Goal: Communication & Community: Ask a question

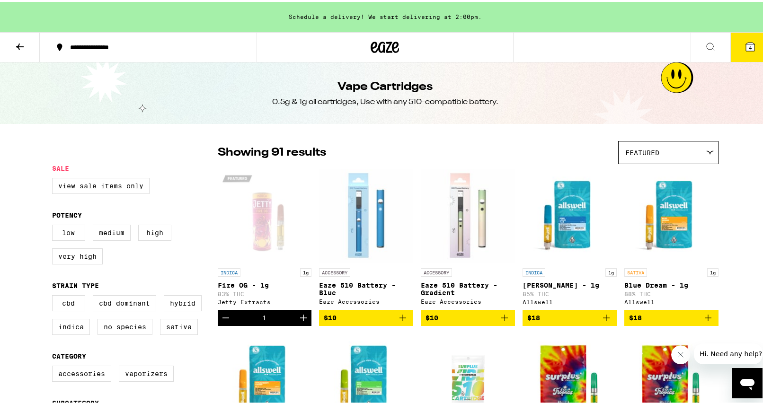
scroll to position [266, 0]
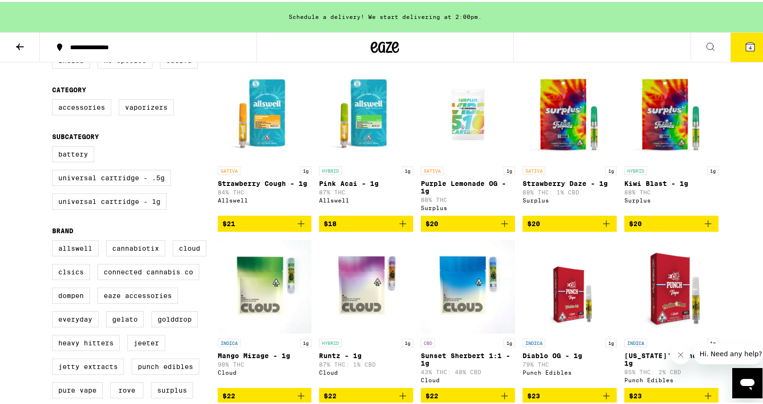
click at [397, 51] on button "4" at bounding box center [750, 45] width 40 height 29
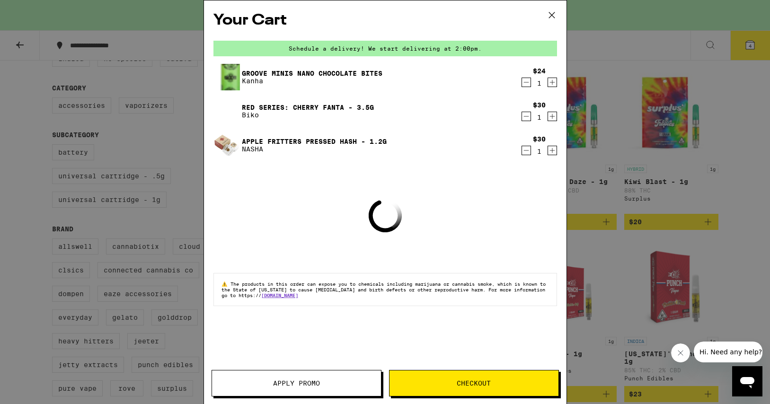
click at [397, 18] on icon at bounding box center [551, 15] width 14 height 14
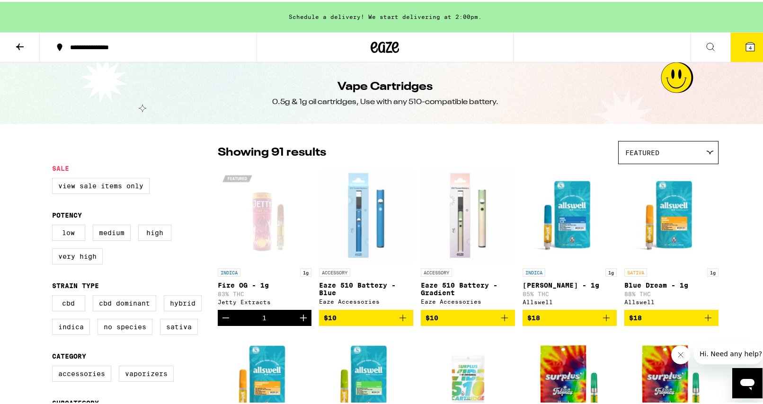
click at [386, 43] on icon at bounding box center [385, 45] width 14 height 11
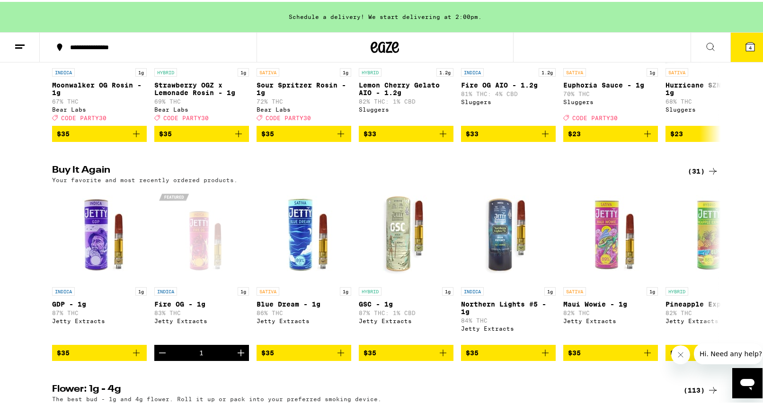
click at [397, 173] on icon "Open messaging window" at bounding box center [746, 382] width 17 height 17
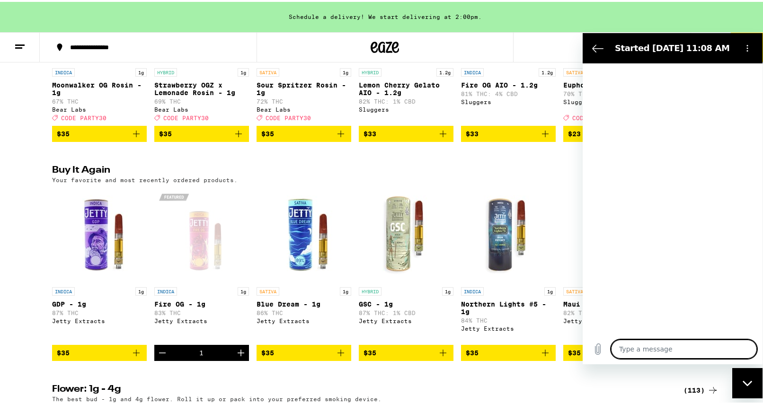
type textarea "x"
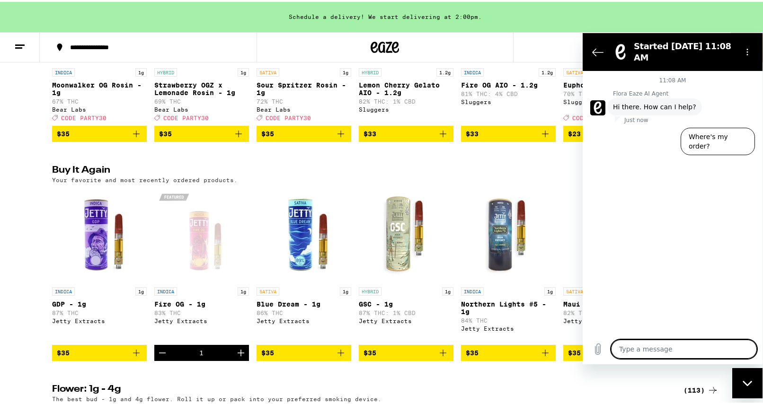
click at [397, 173] on textarea at bounding box center [684, 348] width 146 height 19
type textarea "H"
type textarea "x"
type textarea "He"
type textarea "x"
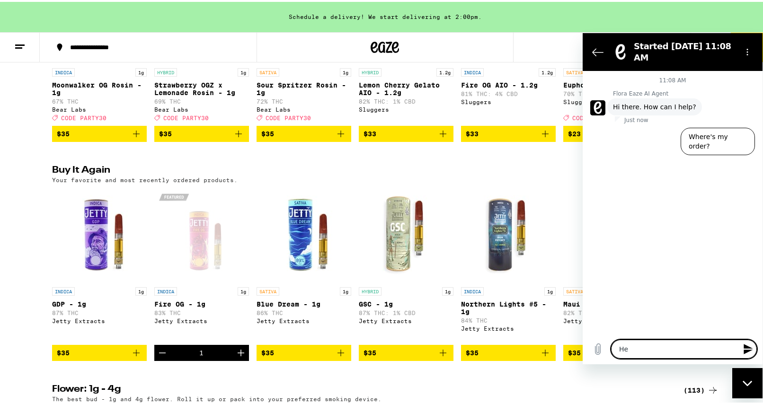
type textarea "H"
type textarea "x"
type textarea "Hi"
type textarea "x"
type textarea "Hi"
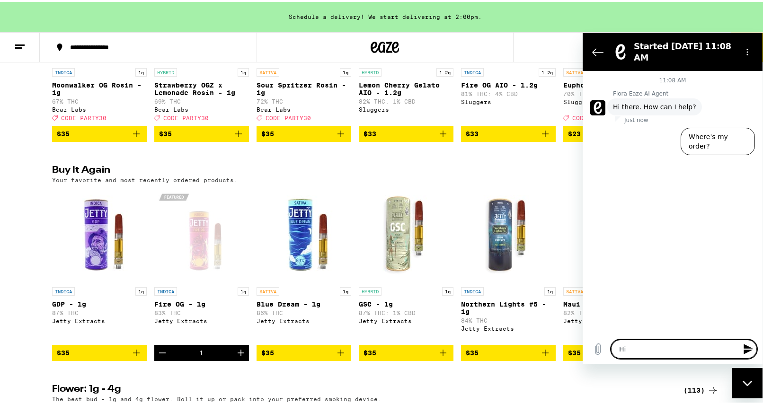
type textarea "x"
type textarea "Hi I"
type textarea "x"
type textarea "Hi I"
type textarea "x"
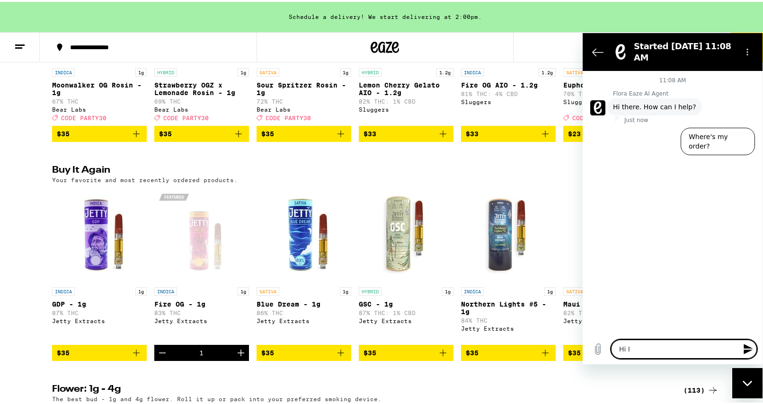
type textarea "Hi I r"
type textarea "x"
type textarea "Hi I re"
type textarea "x"
type textarea "Hi I rec"
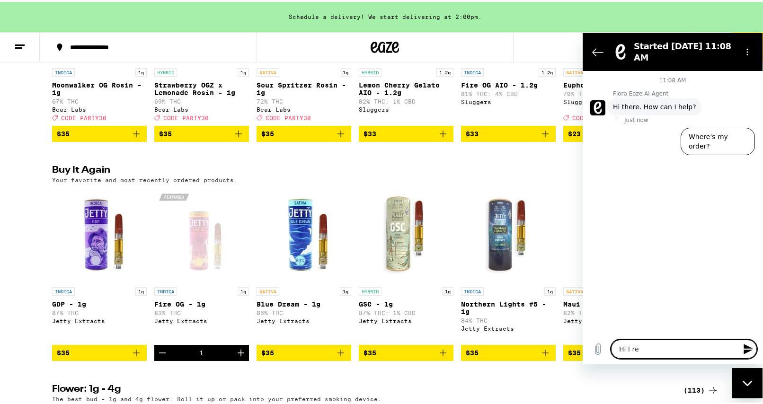
type textarea "x"
type textarea "Hi I reci"
type textarea "x"
type textarea "Hi I [PERSON_NAME]"
type textarea "x"
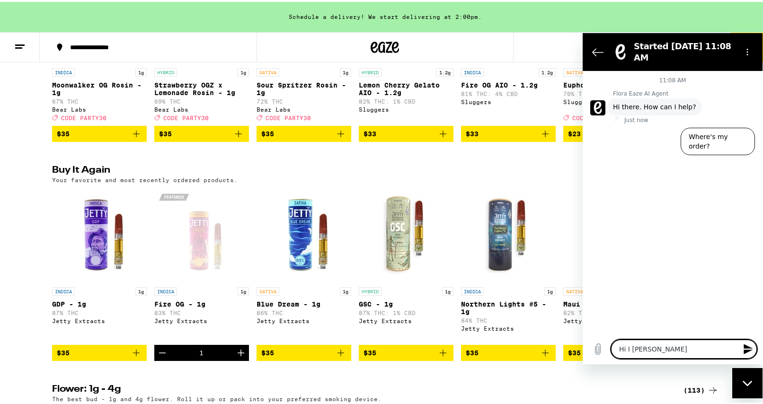
type textarea "Hi I reciee"
type textarea "x"
type textarea "Hi I [PERSON_NAME]"
type textarea "x"
type textarea "Hi I reciev"
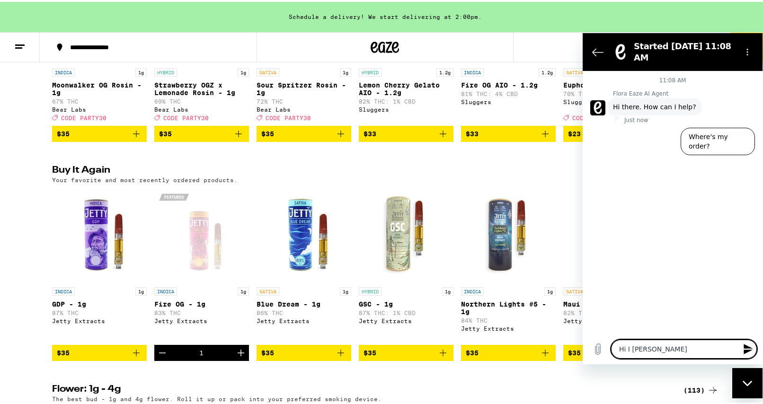
type textarea "x"
type textarea "Hi I recieve"
type textarea "x"
type textarea "Hi I recieved"
type textarea "x"
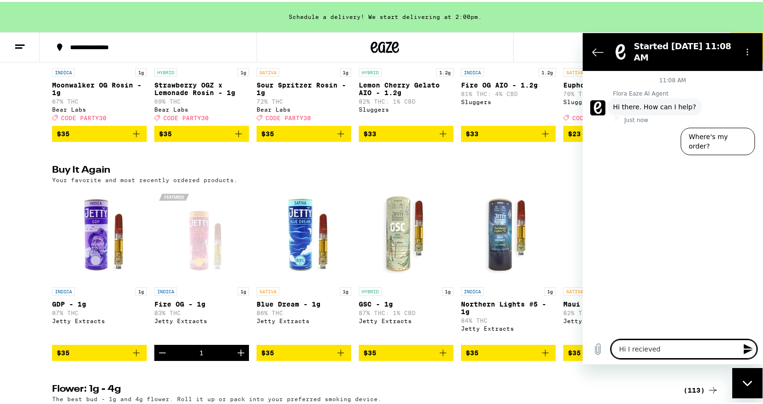
type textarea "Hi I recieved"
type textarea "x"
type textarea "Hi I recieved t"
type textarea "x"
type textarea "Hi I recieved th"
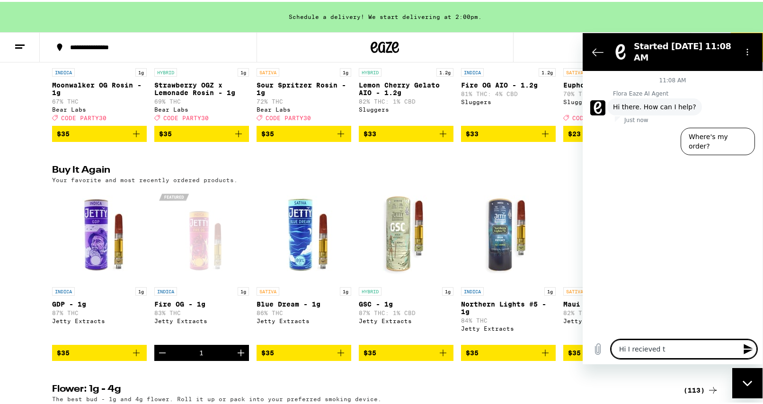
type textarea "x"
type textarea "Hi I recieved the"
type textarea "x"
type textarea "Hi I recieved the"
type textarea "x"
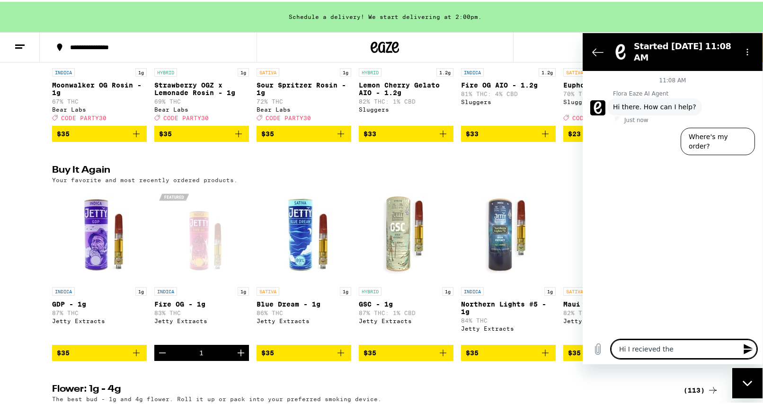
type textarea "Hi I recieved the w"
type textarea "x"
type textarea "Hi I recieved the wr"
type textarea "x"
type textarea "Hi I recieved the wro"
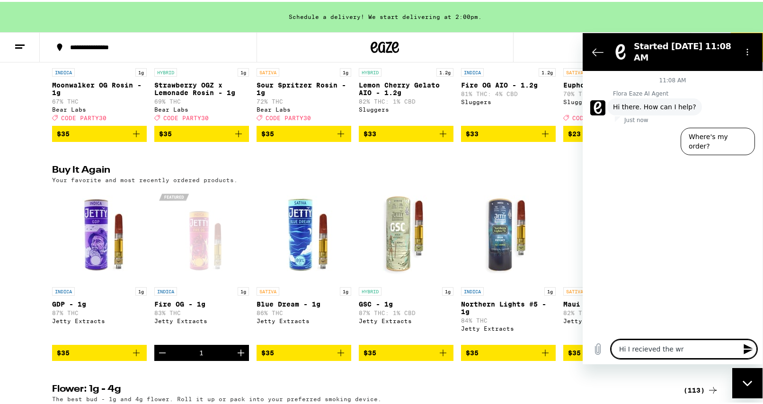
type textarea "x"
type textarea "Hi I recieved the wron"
type textarea "x"
type textarea "Hi I recieved the wrong"
type textarea "x"
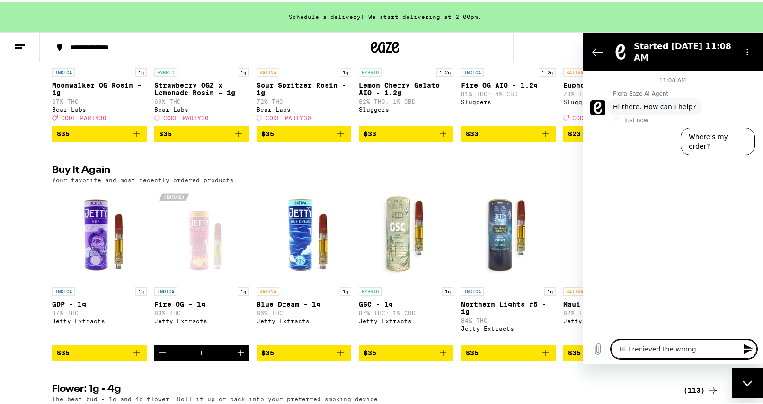
type textarea "Hi I recieved the wrong"
type textarea "x"
type textarea "Hi I recieved the wrong o"
type textarea "x"
type textarea "Hi I recieved the wrong or"
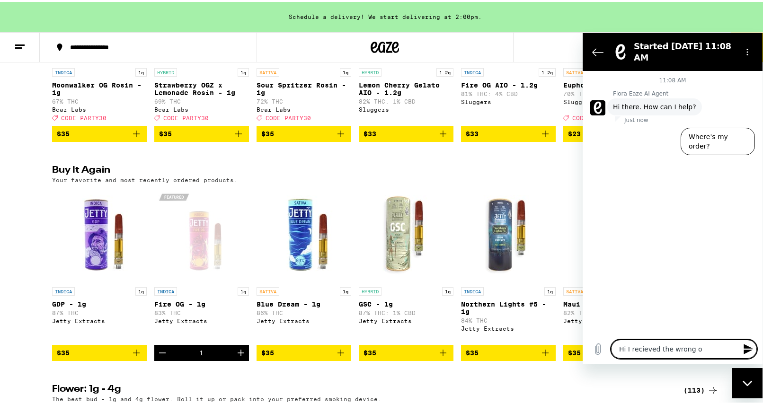
type textarea "x"
type textarea "Hi I recieved the wrong ord"
type textarea "x"
type textarea "Hi I recieved the wrong orde"
type textarea "x"
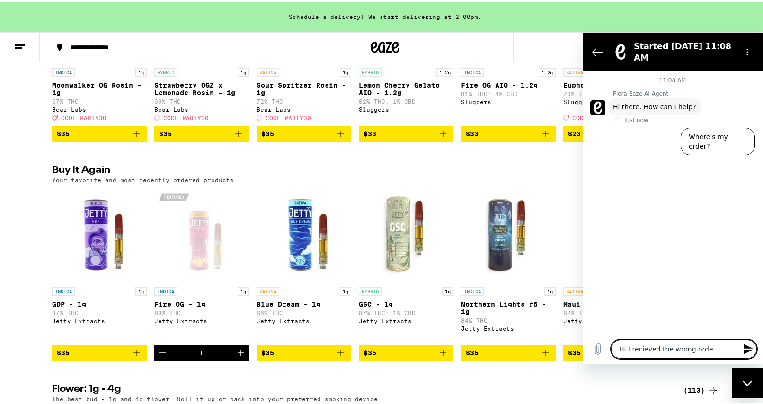
type textarea "Hi I recieved the wrong order"
type textarea "x"
type textarea "Hi I recieved the wrong order"
type textarea "x"
type textarea "Hi I received the wrong order"
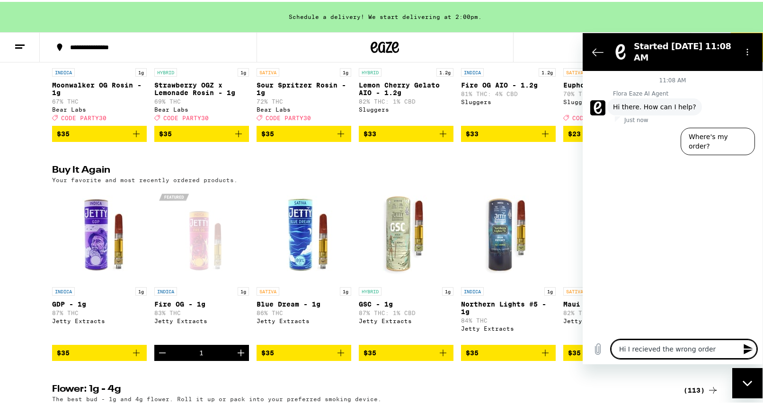
type textarea "x"
type textarea "Hi I received the wrong order"
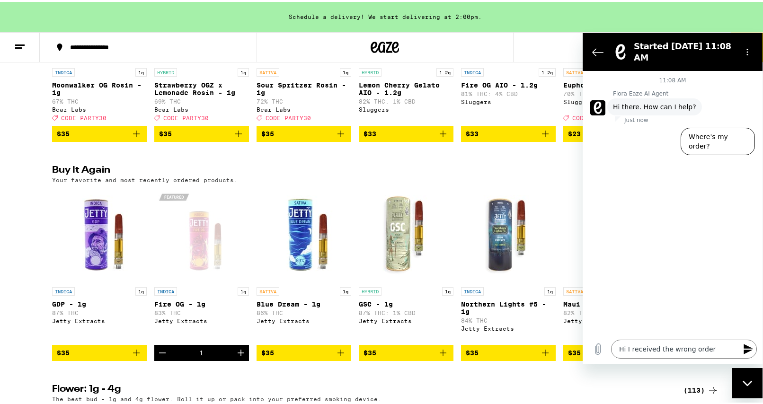
click at [397, 173] on icon "Send message" at bounding box center [747, 348] width 11 height 11
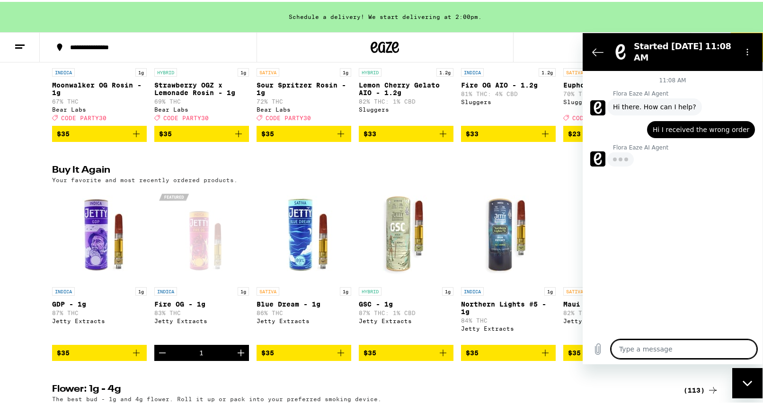
scroll to position [864, 0]
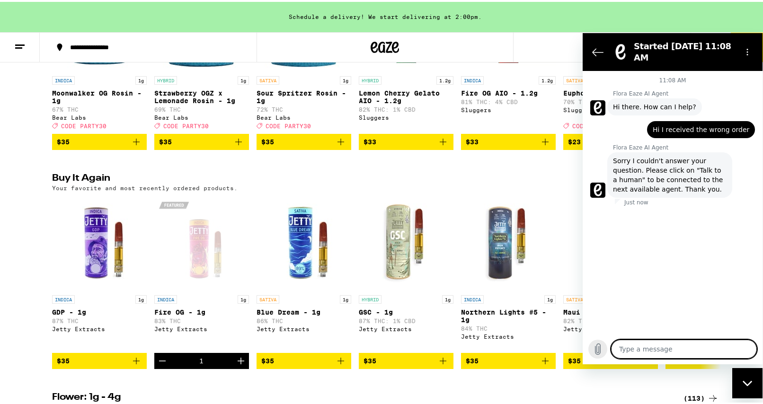
click at [397, 173] on icon "Upload file" at bounding box center [597, 348] width 11 height 11
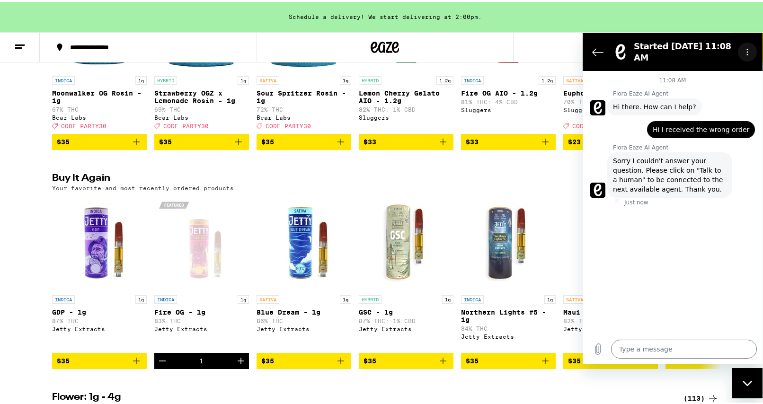
click at [397, 49] on circle "Options menu" at bounding box center [746, 48] width 1 height 1
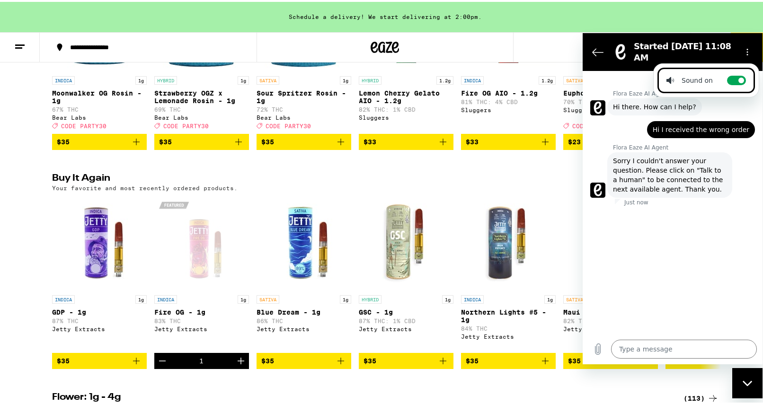
click at [397, 173] on div "11:08 AM Flora Eaze AI Agent Flora Eaze AI Agent says: Hi there. How can I help…" at bounding box center [672, 201] width 180 height 263
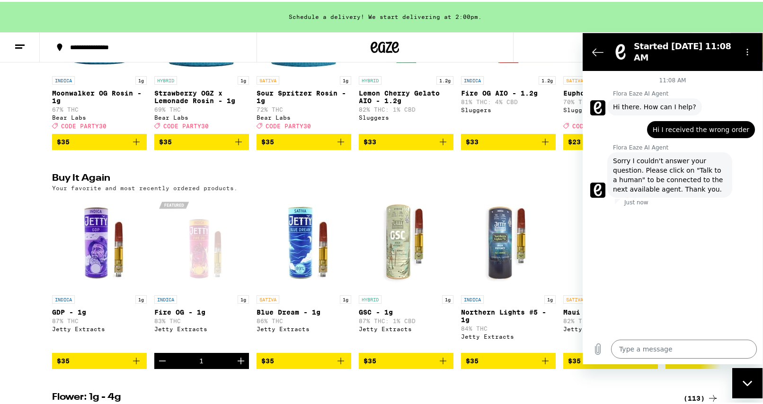
click at [397, 158] on span "Sorry I couldn't answer your question. Please click on "Talk to a human" to be …" at bounding box center [670, 175] width 114 height 38
click at [397, 173] on textarea at bounding box center [684, 348] width 146 height 19
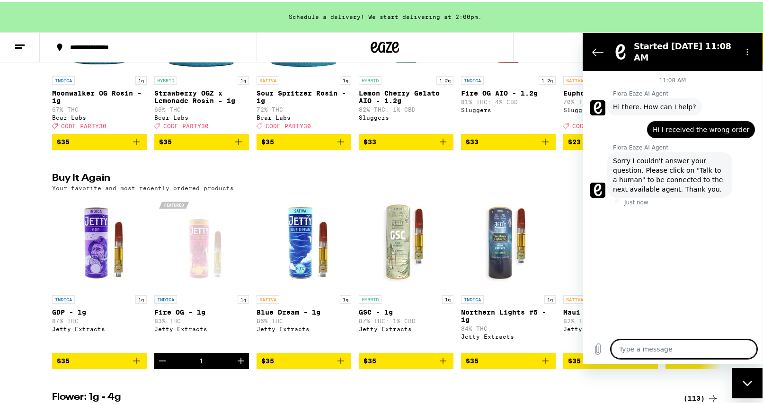
click at [397, 173] on div "Close messaging window" at bounding box center [747, 383] width 28 height 28
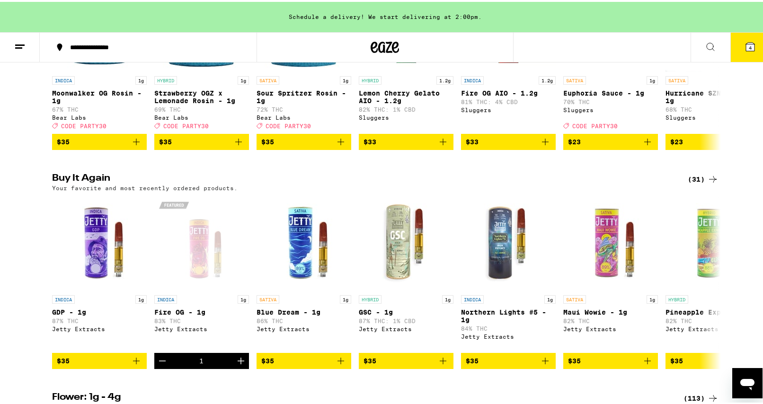
click at [397, 173] on icon "Open messaging window" at bounding box center [747, 383] width 14 height 11
type textarea "x"
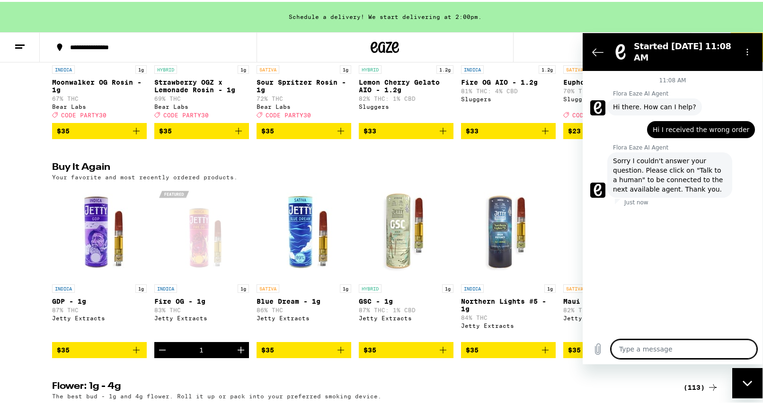
scroll to position [879, 0]
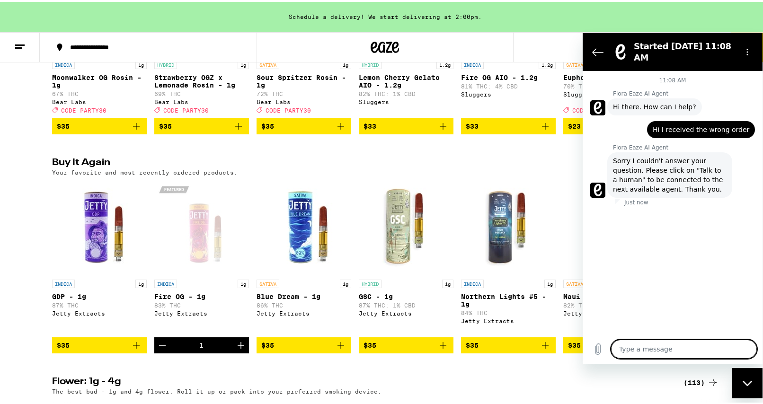
click at [397, 173] on textarea at bounding box center [684, 348] width 146 height 19
type textarea "T"
type textarea "x"
type textarea "Ts"
type textarea "x"
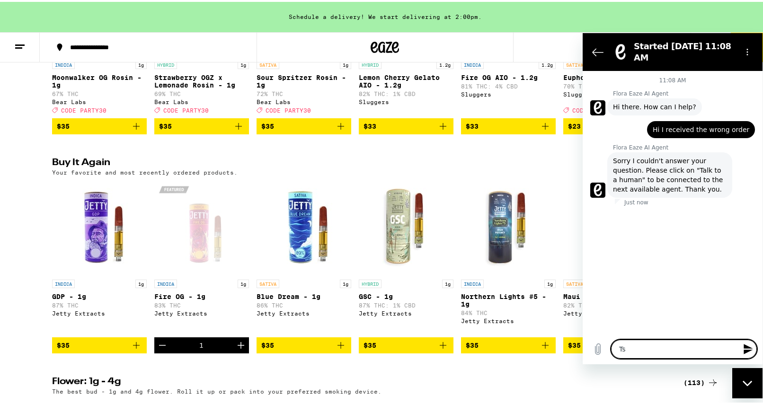
type textarea "Tsl"
type textarea "x"
type textarea "Tslk"
type textarea "x"
type textarea "Tslky"
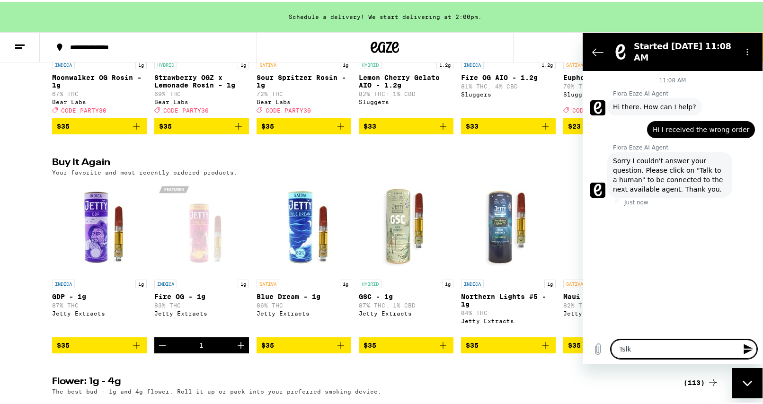
type textarea "x"
type textarea "Tslk"
type textarea "x"
type textarea "Tsl"
type textarea "x"
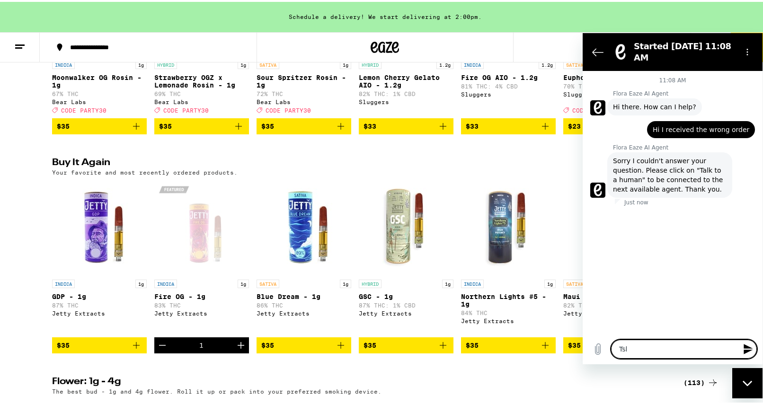
type textarea "Ts"
type textarea "x"
type textarea "T"
type textarea "x"
type textarea "Ta"
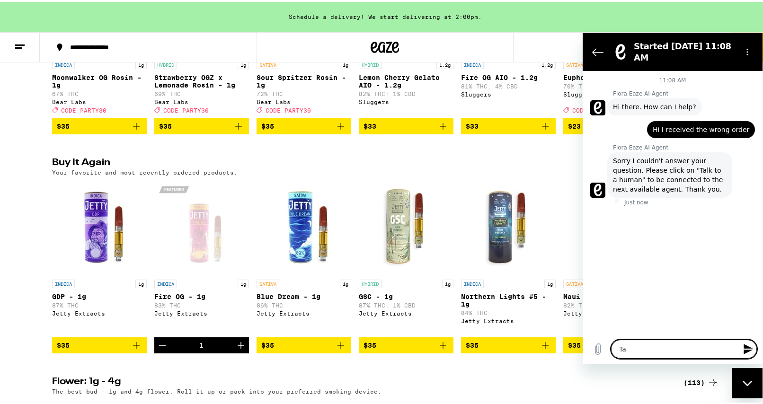
type textarea "x"
type textarea "Tal"
type textarea "x"
type textarea "Talk"
type textarea "x"
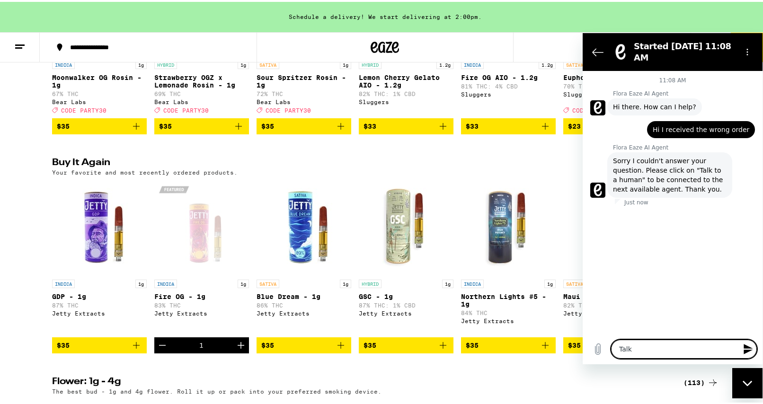
type textarea "Talk"
type textarea "x"
type textarea "Talk t"
type textarea "x"
type textarea "Talk to"
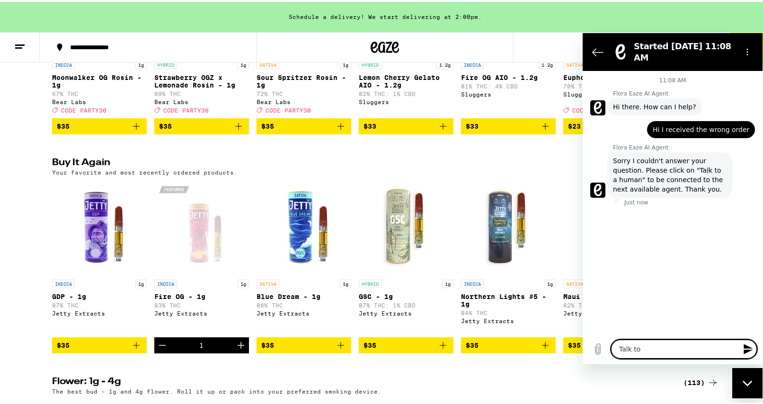
type textarea "x"
type textarea "Talk to"
type textarea "x"
type textarea "Talk to a"
type textarea "x"
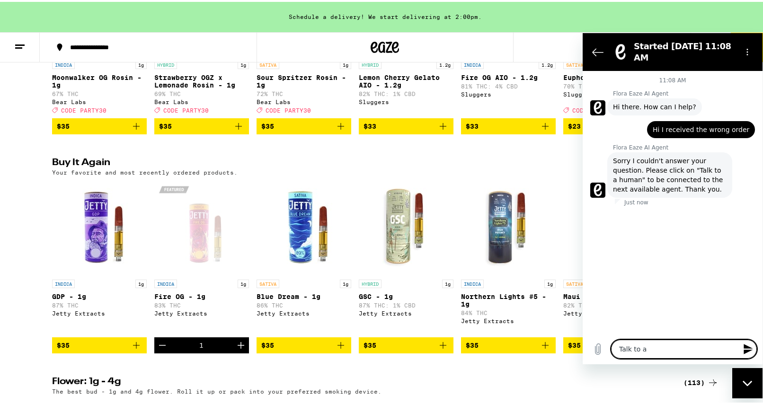
type textarea "Talk to a"
type textarea "x"
type textarea "Talk to a h"
type textarea "x"
type textarea "Talk to a hu"
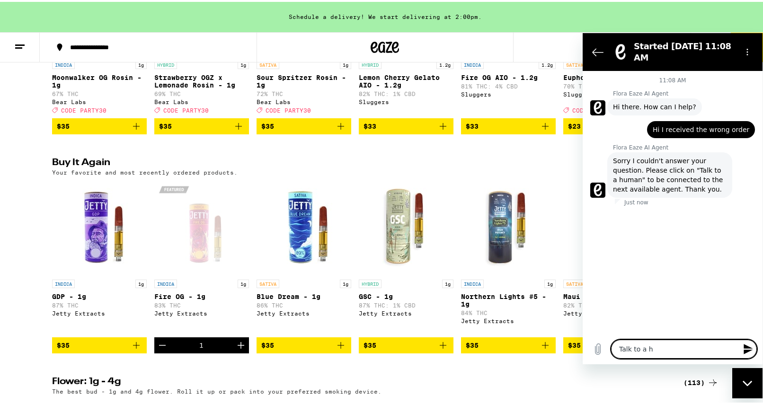
type textarea "x"
type textarea "Talk to a hua"
type textarea "x"
type textarea "Talk to a huan"
type textarea "x"
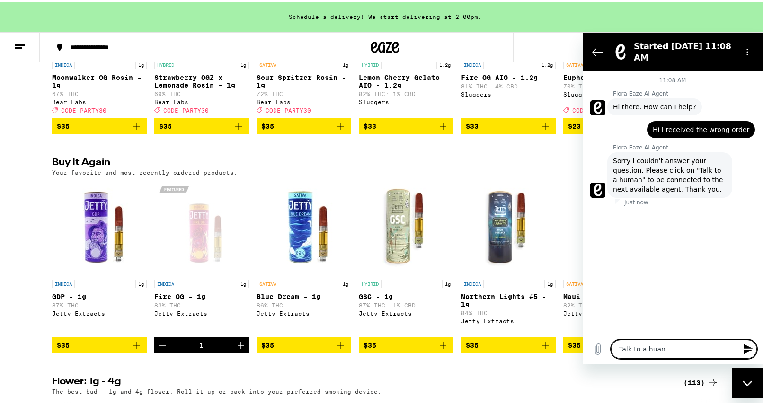
type textarea "Talk to a huan"
type textarea "x"
type textarea "Talk to a huan"
type textarea "x"
type textarea "Talk to a hua"
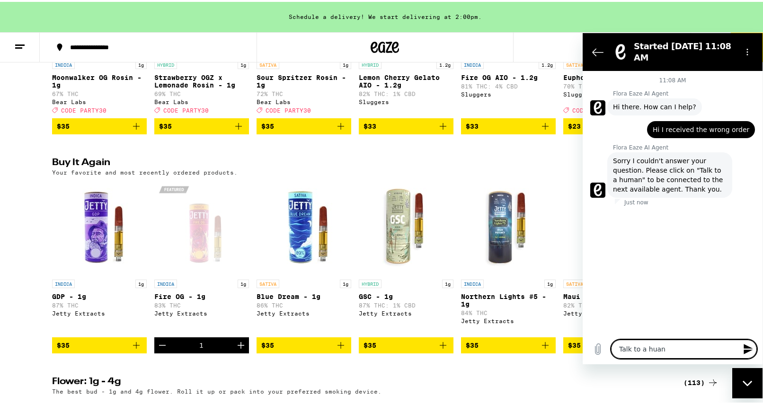
type textarea "x"
type textarea "Talk to a hu"
type textarea "x"
type textarea "Talk to a hum"
type textarea "x"
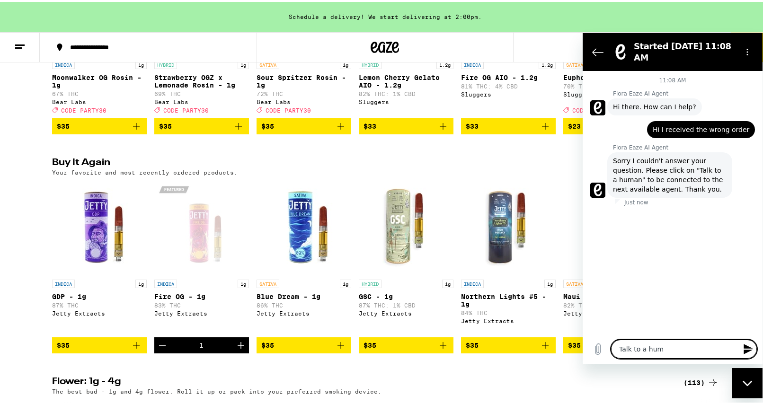
type textarea "Talk to a huma"
type textarea "x"
type textarea "Talk to a human"
type textarea "x"
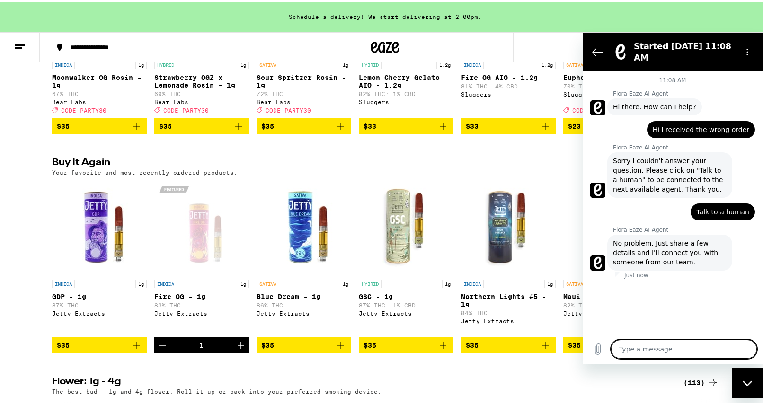
type textarea "x"
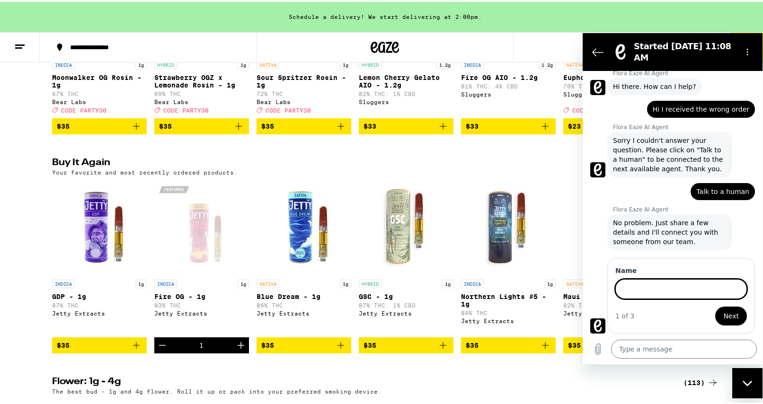
scroll to position [20, 0]
type input "[PERSON_NAME]"
click at [397, 173] on button "Next" at bounding box center [731, 315] width 32 height 19
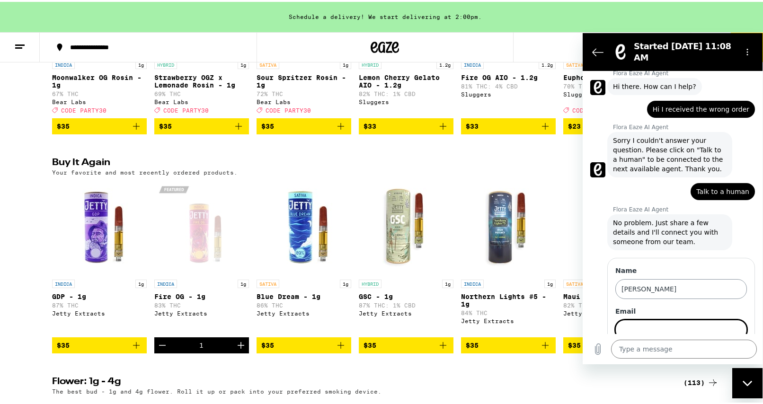
scroll to position [61, 0]
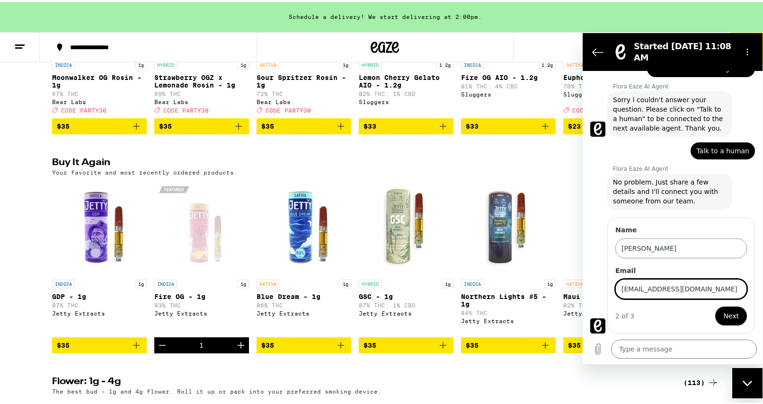
type input "[EMAIL_ADDRESS][DOMAIN_NAME]"
click at [397, 173] on button "Next" at bounding box center [731, 315] width 32 height 19
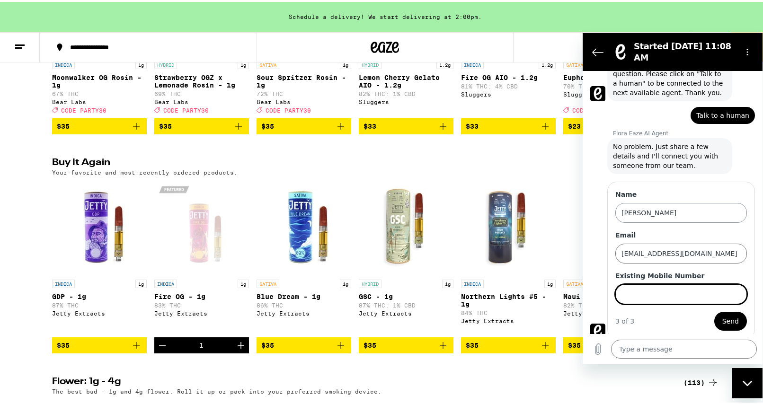
scroll to position [102, 0]
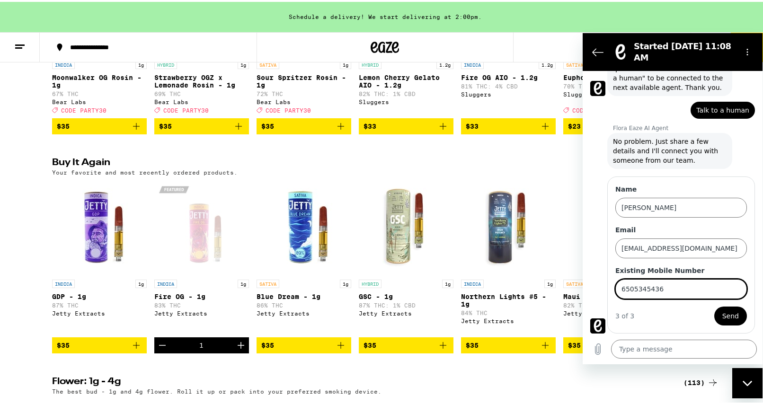
type input "6505345436"
click at [397, 173] on button "Send" at bounding box center [730, 315] width 33 height 19
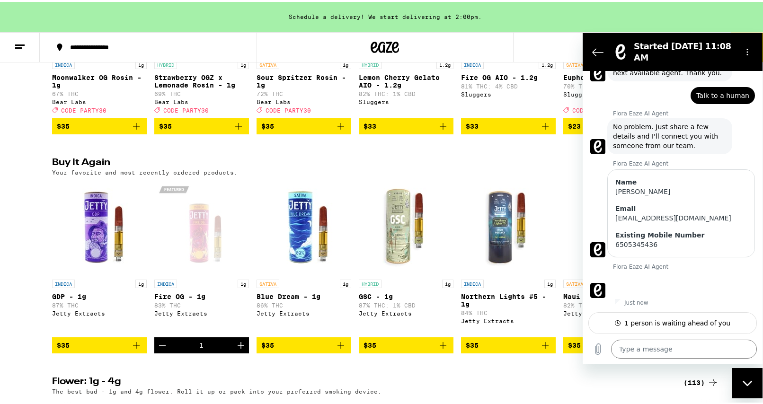
scroll to position [117, 0]
type textarea "x"
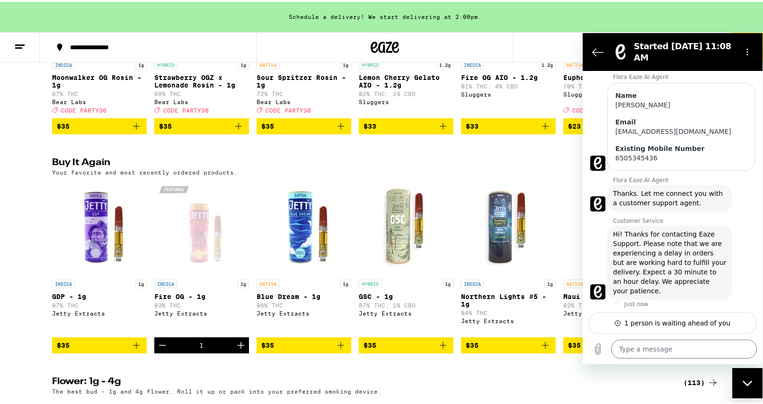
scroll to position [205, 0]
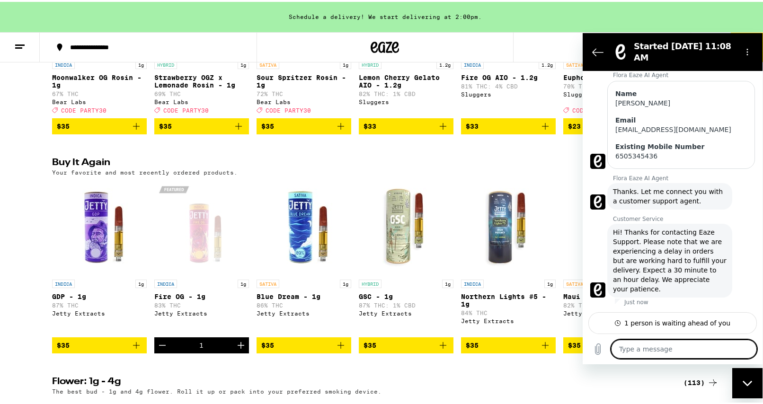
click at [397, 173] on textarea at bounding box center [684, 348] width 146 height 19
type textarea "H"
type textarea "x"
type textarea "He"
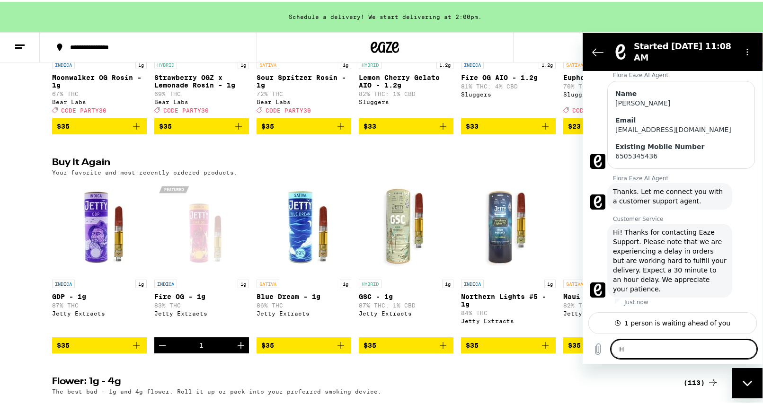
type textarea "x"
type textarea "Hey"
type textarea "x"
type textarea "Hey"
type textarea "x"
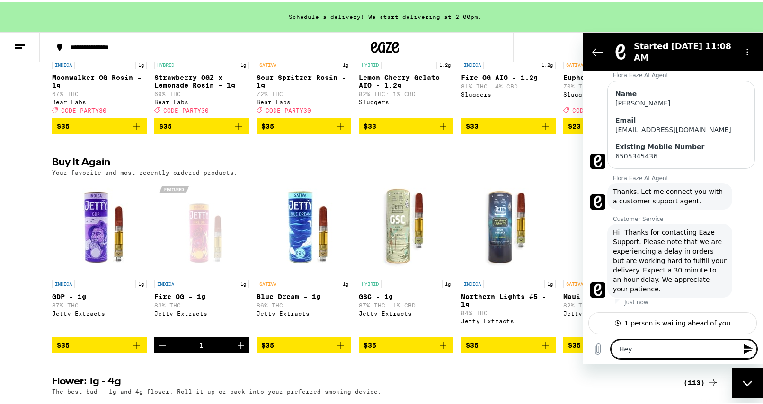
type textarea "Hey t"
type textarea "x"
type textarea "Hey th"
type textarea "x"
type textarea "Hey the"
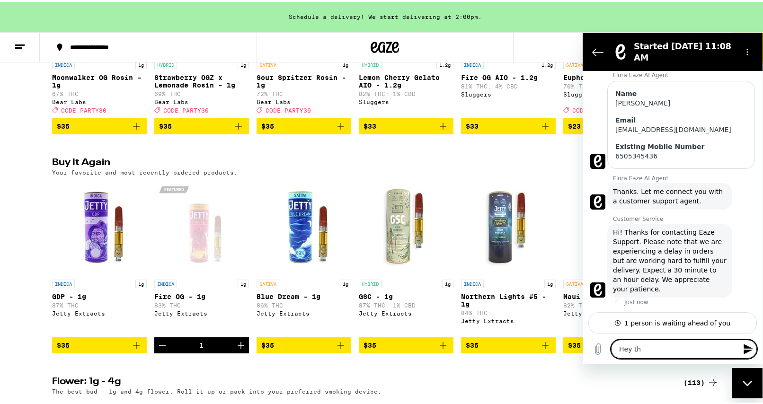
type textarea "x"
type textarea "Hey th"
type textarea "x"
type textarea "Hey the"
type textarea "x"
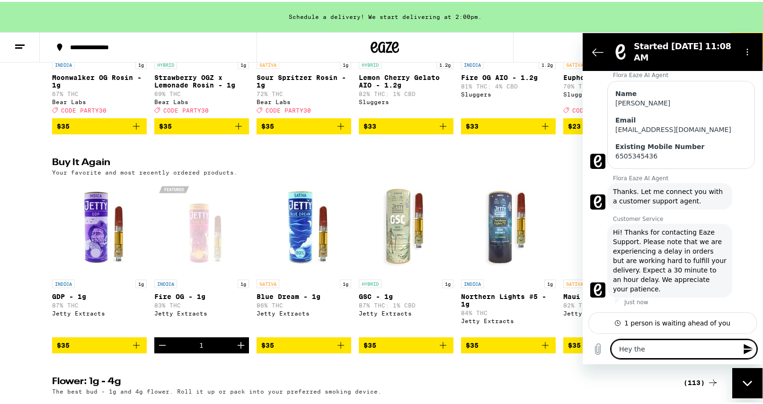
type textarea "Hey ther"
type textarea "x"
type textarea "Hey there"
type textarea "x"
type textarea "Hey there"
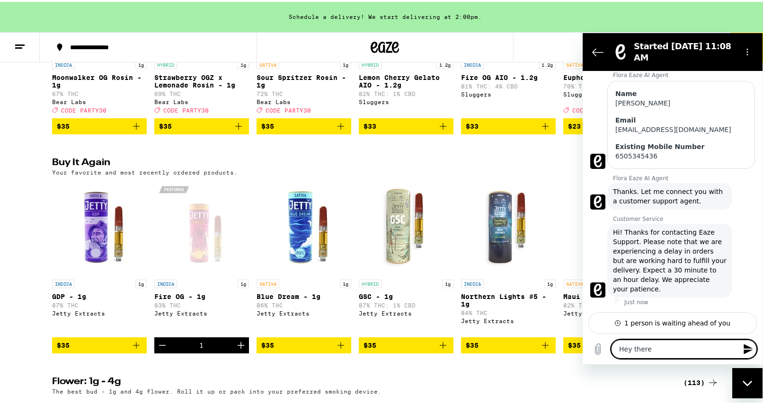
type textarea "x"
type textarea "Hey there I"
type textarea "x"
type textarea "Hey there I"
type textarea "x"
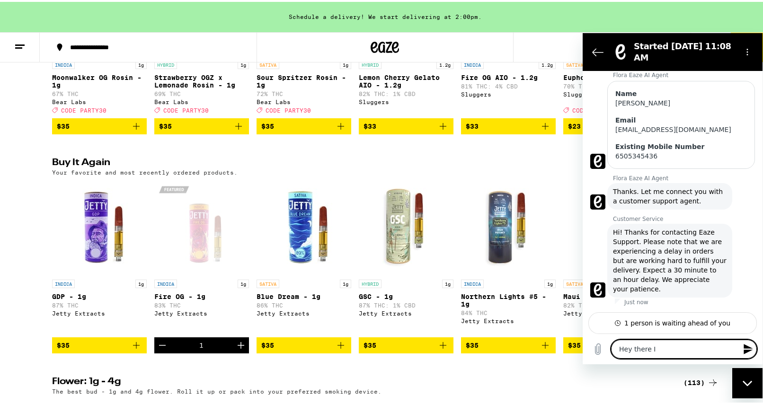
type textarea "Hey there I r"
type textarea "x"
type textarea "Hey there I re"
type textarea "x"
type textarea "Hey there I rec"
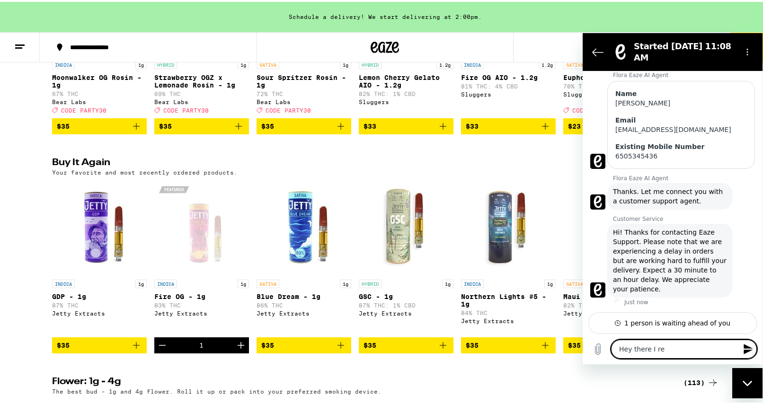
type textarea "x"
type textarea "Hey there I reci"
type textarea "x"
type textarea "Hey there I [PERSON_NAME]"
type textarea "x"
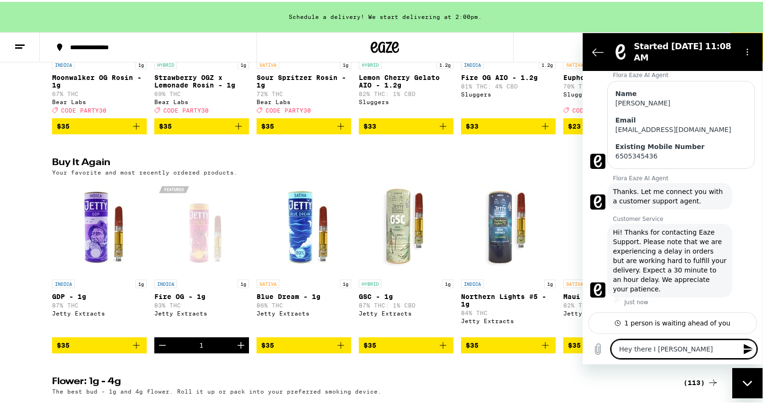
type textarea "Hey there I reciev"
type textarea "x"
type textarea "Hey there I recieve"
type textarea "x"
type textarea "Hey there I recieved"
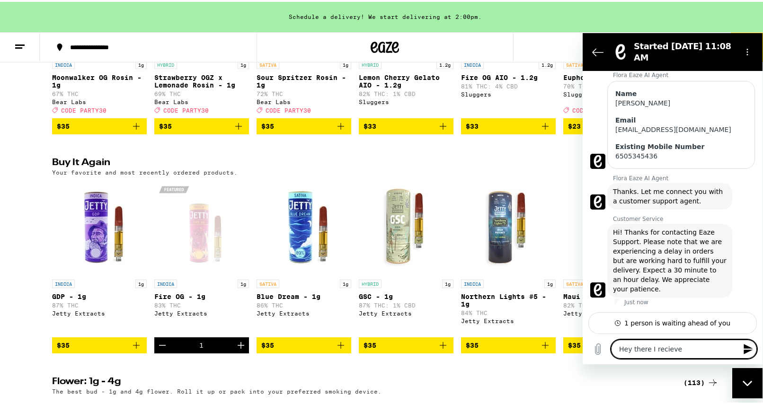
type textarea "x"
type textarea "Hey there I recieved"
type textarea "x"
type textarea "Hey there I recieved t"
type textarea "x"
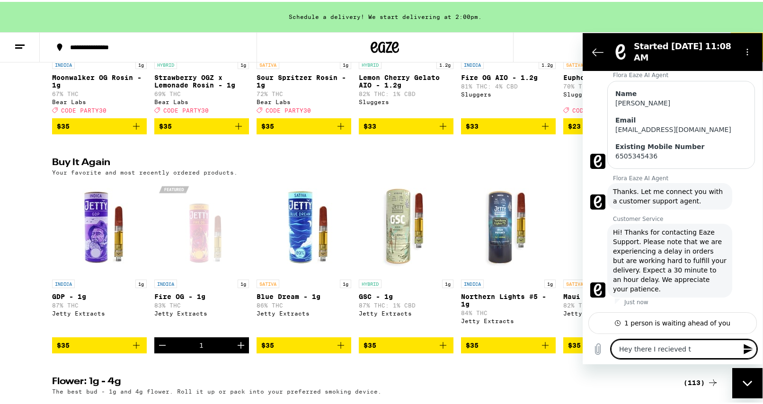
type textarea "Hey there I recieved th"
type textarea "x"
type textarea "Hey there I recieved the"
type textarea "x"
type textarea "Hey there I recieved the"
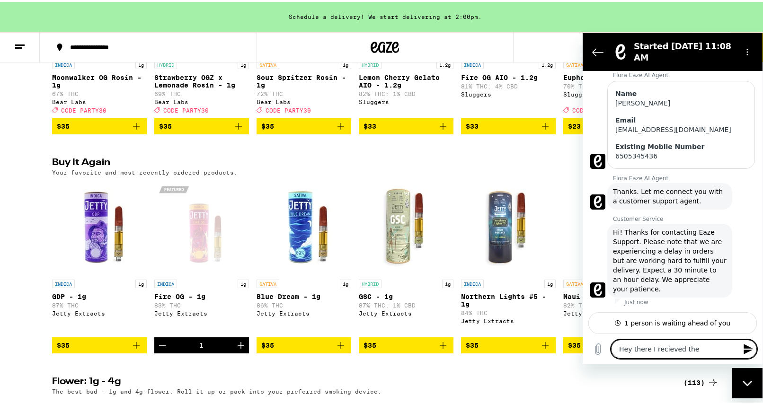
type textarea "x"
type textarea "Hey there I recieved the w"
type textarea "x"
type textarea "Hey there I recieved the wr"
type textarea "x"
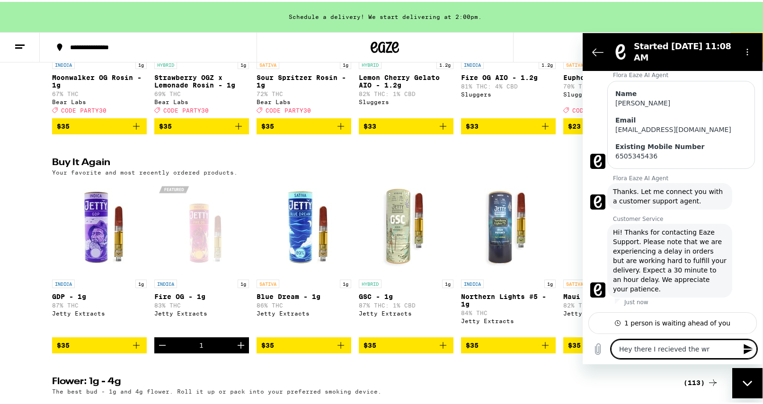
type textarea "Hey there I recieved the wro"
type textarea "x"
type textarea "Hey there I recieved the wron"
type textarea "x"
click at [397, 173] on icon "Send message" at bounding box center [747, 348] width 11 height 11
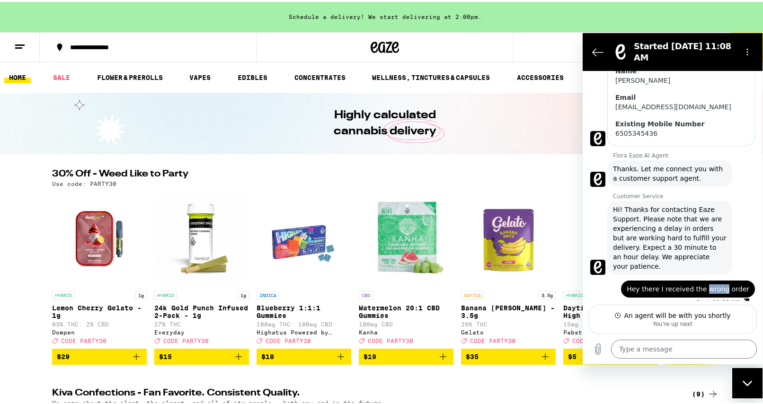
scroll to position [235, 0]
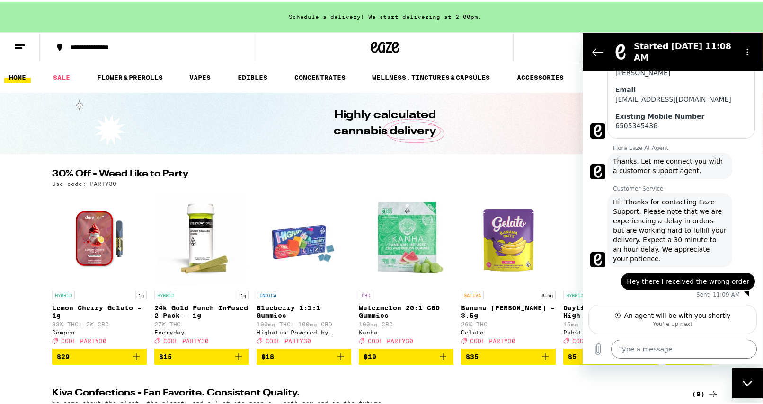
click at [397, 173] on span "Hi! Thanks for contacting Eaze Support. Please note that we are experiencing a …" at bounding box center [670, 230] width 114 height 66
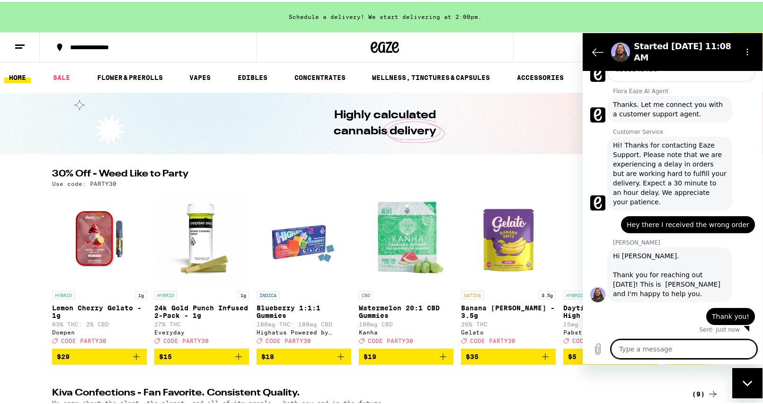
scroll to position [294, 0]
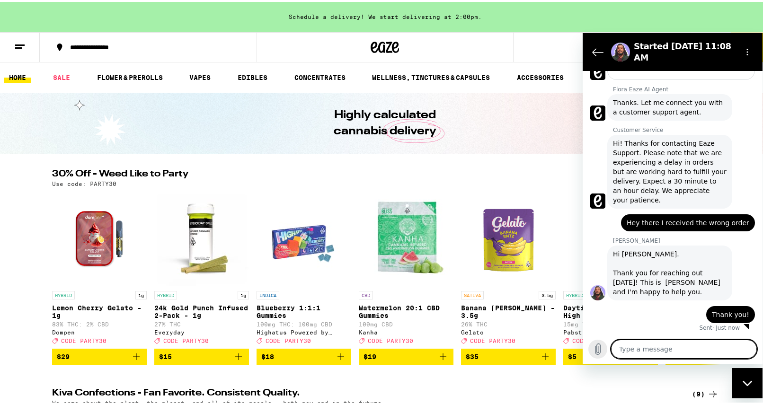
click at [397, 173] on button "Upload file" at bounding box center [597, 348] width 19 height 19
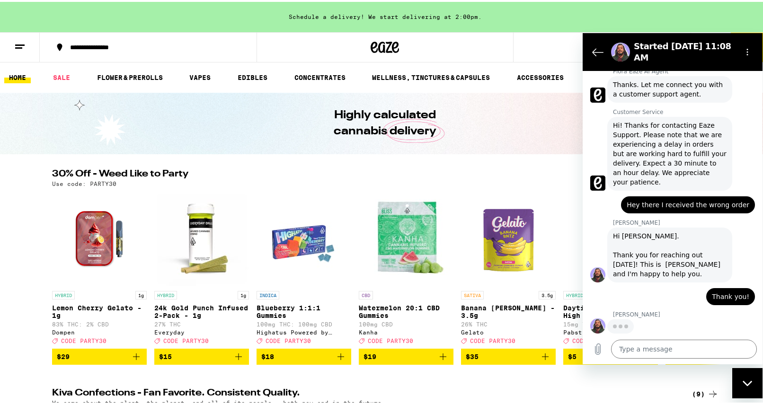
scroll to position [312, 0]
click at [397, 173] on icon "Upload file" at bounding box center [597, 348] width 11 height 11
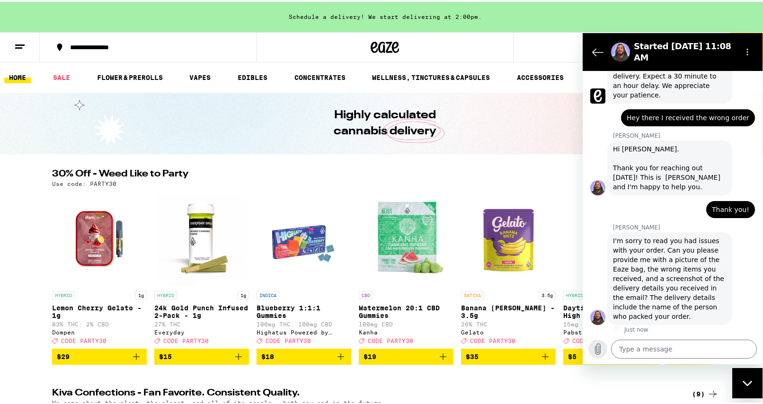
scroll to position [401, 0]
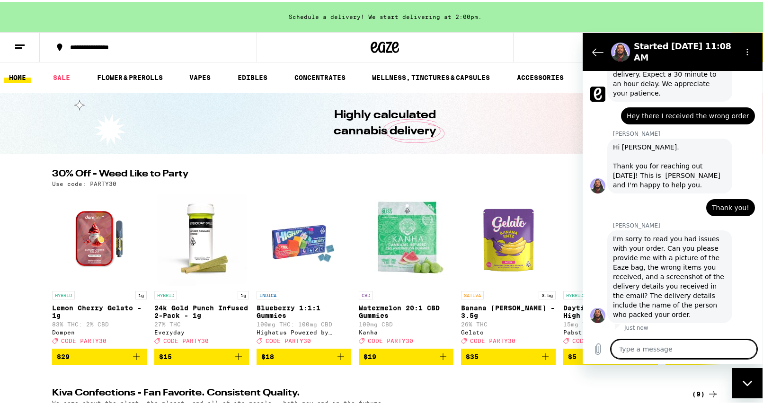
click at [397, 173] on textarea at bounding box center [684, 348] width 146 height 19
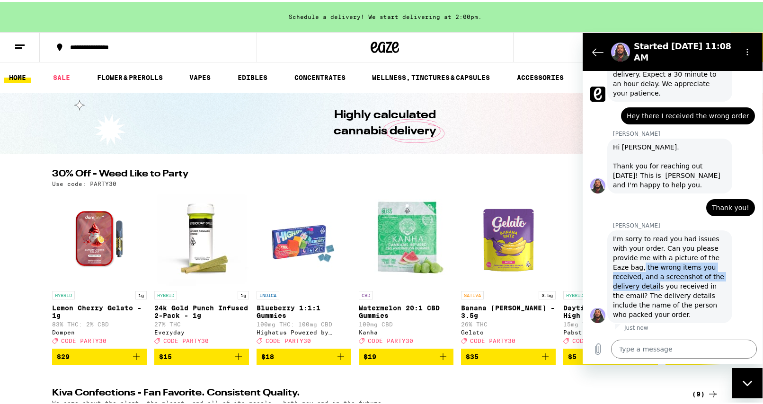
drag, startPoint x: 655, startPoint y: 283, endPoint x: 642, endPoint y: 264, distance: 23.1
click at [397, 173] on div "I'm sorry to read you had issues with your order. Can you please provide me wit…" at bounding box center [670, 276] width 114 height 85
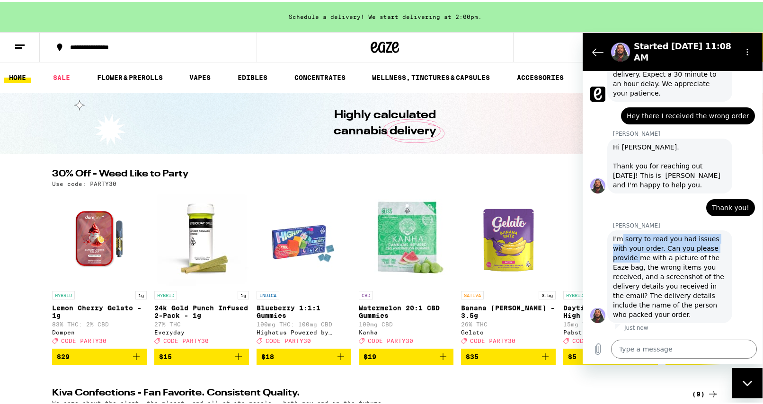
drag, startPoint x: 620, startPoint y: 237, endPoint x: 641, endPoint y: 261, distance: 32.1
click at [397, 173] on div "I'm sorry to read you had issues with your order. Can you please provide me wit…" at bounding box center [670, 276] width 114 height 85
drag, startPoint x: 613, startPoint y: 241, endPoint x: 641, endPoint y: 281, distance: 49.1
click at [397, 173] on div "I'm sorry to read you had issues with your order. Can you please provide me wit…" at bounding box center [670, 276] width 114 height 85
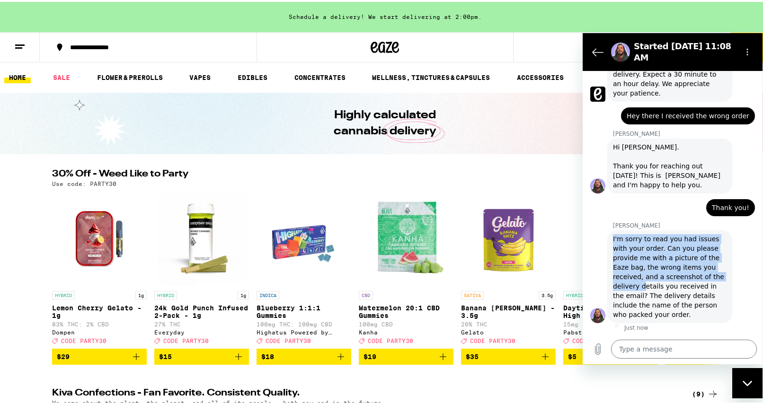
click at [397, 173] on div "I'm sorry to read you had issues with your order. Can you please provide me wit…" at bounding box center [670, 276] width 114 height 85
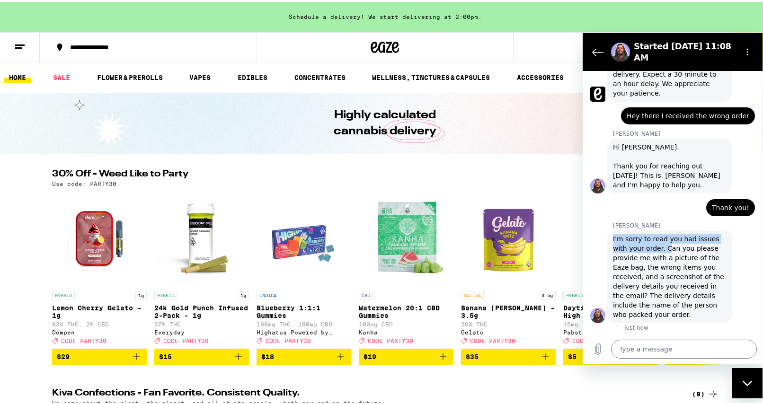
drag, startPoint x: 612, startPoint y: 236, endPoint x: 666, endPoint y: 249, distance: 55.5
click at [397, 173] on div "[PERSON_NAME] says: I'm sorry to read you had issues with your order. Can you p…" at bounding box center [669, 276] width 125 height 93
click at [397, 173] on div "I'm sorry to read you had issues with your order. Can you please provide me wit…" at bounding box center [670, 276] width 114 height 85
drag, startPoint x: 660, startPoint y: 249, endPoint x: 606, endPoint y: 246, distance: 54.0
click at [397, 173] on div "[PERSON_NAME] says: I'm sorry to read you had issues with your order. Can you p…" at bounding box center [676, 276] width 172 height 94
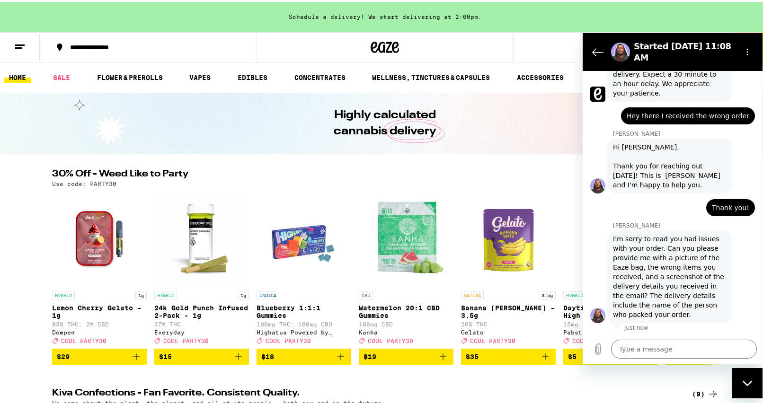
click at [397, 173] on div "[PERSON_NAME] says: I'm sorry to read you had issues with your order. Can you p…" at bounding box center [669, 276] width 125 height 93
drag, startPoint x: 609, startPoint y: 240, endPoint x: 665, endPoint y: 250, distance: 56.8
click at [397, 173] on div "[PERSON_NAME] says: I'm sorry to read you had issues with your order. Can you p…" at bounding box center [669, 276] width 125 height 93
click at [397, 173] on div "I'm sorry to read you had issues with your order. Can you please provide me wit…" at bounding box center [670, 276] width 114 height 85
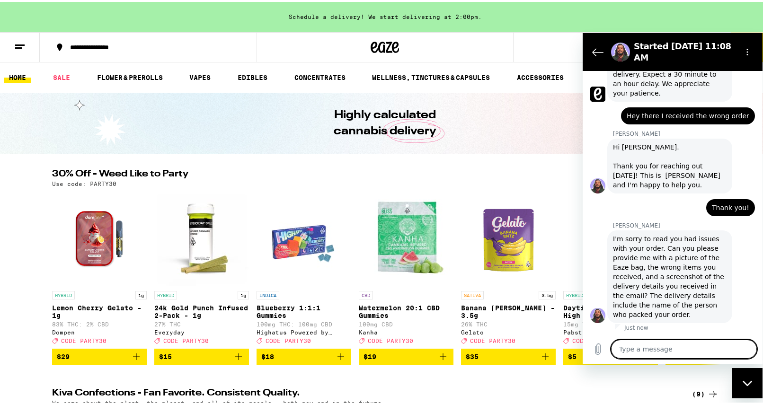
click at [397, 173] on textarea at bounding box center [684, 348] width 146 height 19
click at [397, 173] on icon "Upload file" at bounding box center [597, 348] width 11 height 11
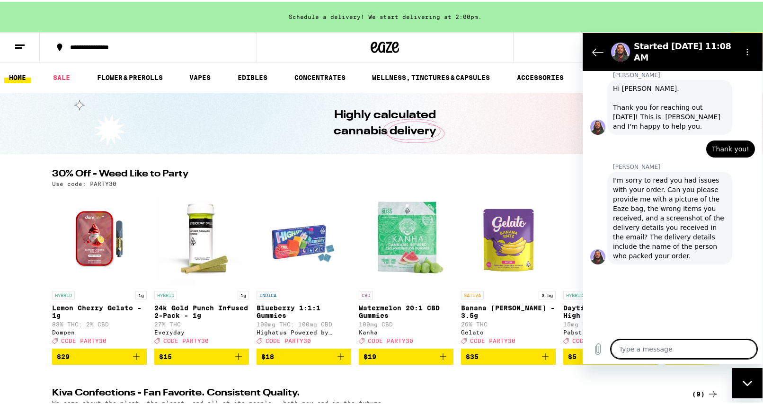
scroll to position [459, 0]
click at [397, 173] on textarea at bounding box center [684, 348] width 146 height 19
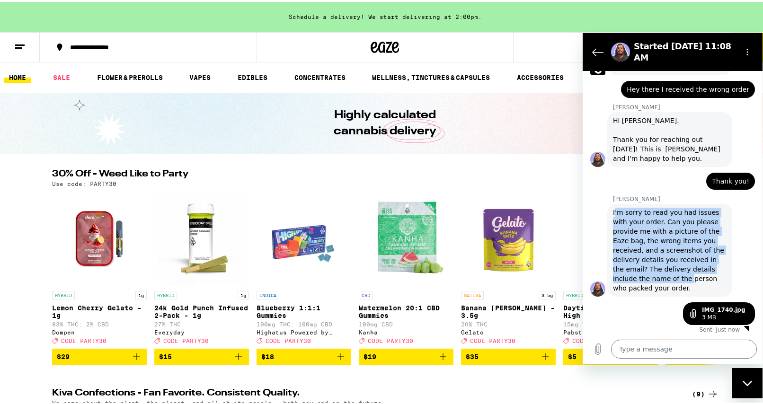
drag, startPoint x: 615, startPoint y: 215, endPoint x: 663, endPoint y: 275, distance: 77.4
click at [397, 173] on div "I'm sorry to read you had issues with your order. Can you please provide me wit…" at bounding box center [670, 249] width 114 height 85
drag, startPoint x: 669, startPoint y: 281, endPoint x: 583, endPoint y: 197, distance: 120.4
click at [397, 173] on div "11:08 AM Flora Eaze AI Agent Flora Eaze AI Agent says: Hi there. How can I help…" at bounding box center [672, 201] width 180 height 263
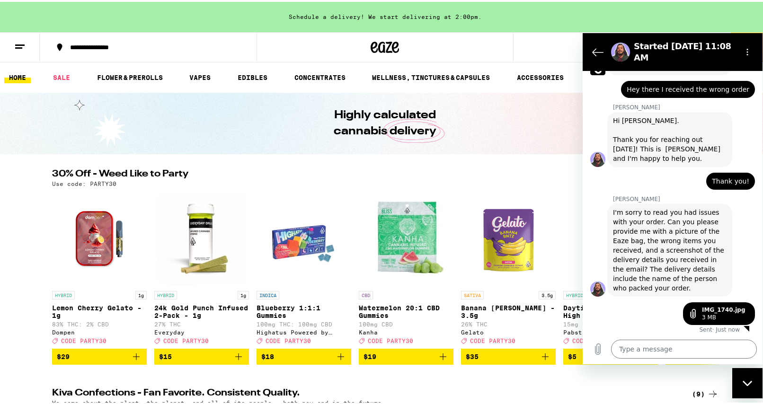
click at [397, 173] on div "I'm sorry to read you had issues with your order. Can you please provide me wit…" at bounding box center [670, 249] width 114 height 85
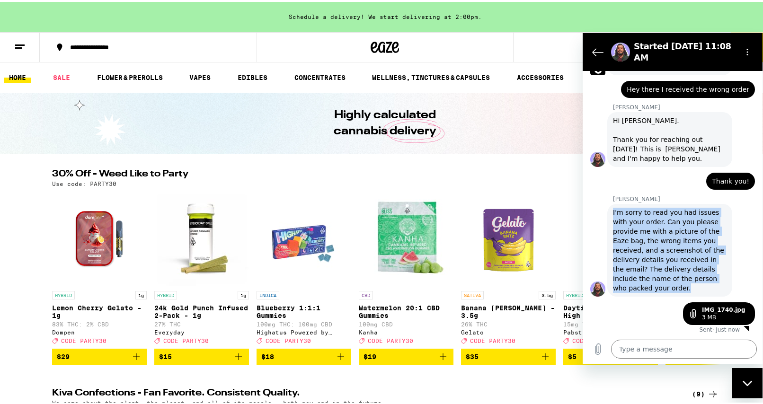
drag, startPoint x: 609, startPoint y: 210, endPoint x: 681, endPoint y: 290, distance: 107.9
click at [397, 173] on div "[PERSON_NAME] says: I'm sorry to read you had issues with your order. Can you p…" at bounding box center [669, 249] width 125 height 93
click at [397, 173] on div "I'm sorry to read you had issues with your order. Can you please provide me wit…" at bounding box center [670, 249] width 114 height 85
drag, startPoint x: 681, startPoint y: 290, endPoint x: 604, endPoint y: 208, distance: 112.4
click at [397, 173] on div "[PERSON_NAME] says: I'm sorry to read you had issues with your order. Can you p…" at bounding box center [676, 249] width 172 height 94
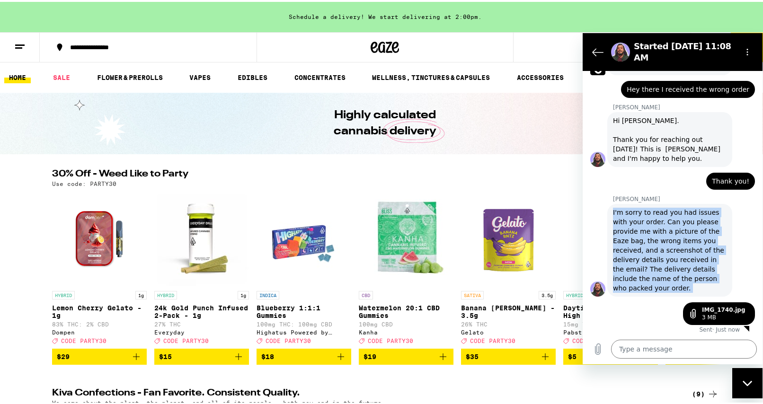
click at [397, 173] on div "[PERSON_NAME] says: I'm sorry to read you had issues with your order. Can you p…" at bounding box center [676, 249] width 172 height 94
drag, startPoint x: 604, startPoint y: 208, endPoint x: 656, endPoint y: 264, distance: 76.7
click at [397, 173] on div "[PERSON_NAME] says: I'm sorry to read you had issues with your order. Can you p…" at bounding box center [676, 249] width 172 height 94
click at [397, 173] on div "I'm sorry to read you had issues with your order. Can you please provide me wit…" at bounding box center [670, 249] width 114 height 85
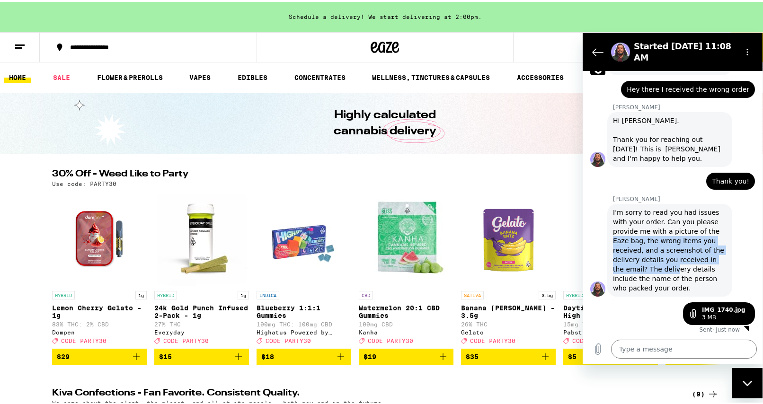
drag, startPoint x: 661, startPoint y: 271, endPoint x: 604, endPoint y: 234, distance: 67.4
click at [397, 173] on div "[PERSON_NAME] says: I'm sorry to read you had issues with your order. Can you p…" at bounding box center [676, 249] width 172 height 94
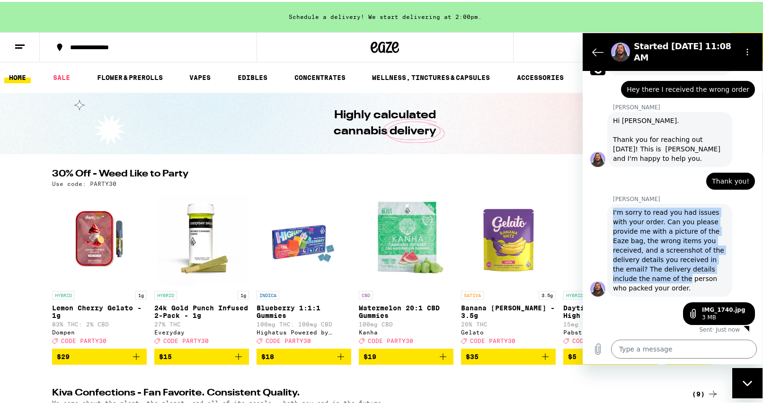
drag, startPoint x: 605, startPoint y: 209, endPoint x: 659, endPoint y: 280, distance: 89.0
click at [397, 173] on div "[PERSON_NAME] says: I'm sorry to read you had issues with your order. Can you p…" at bounding box center [676, 249] width 172 height 94
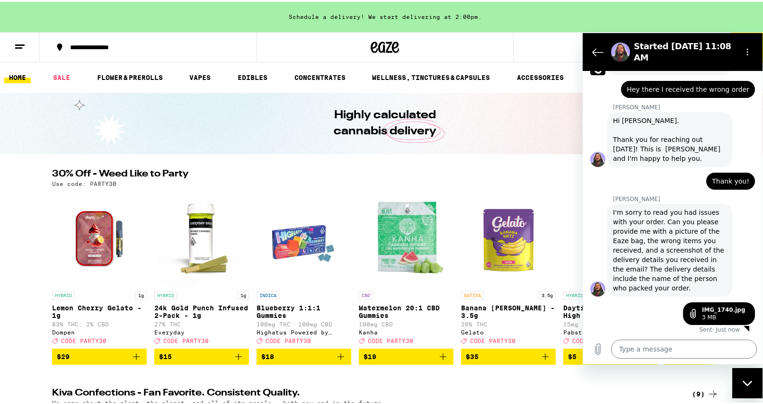
click at [397, 173] on div "I'm sorry to read you had issues with your order. Can you please provide me wit…" at bounding box center [670, 249] width 114 height 85
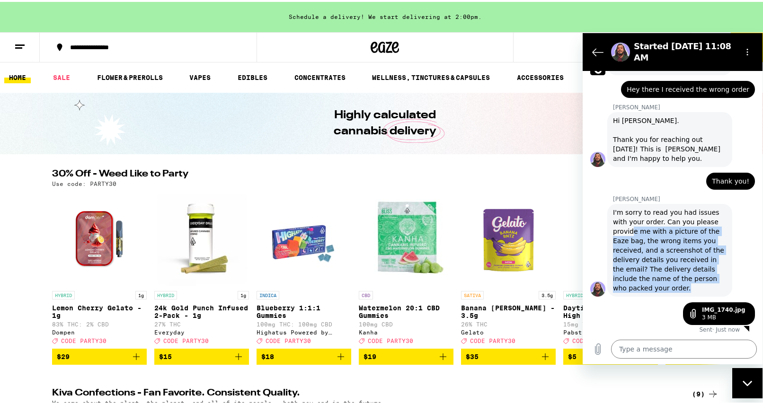
drag, startPoint x: 676, startPoint y: 284, endPoint x: 630, endPoint y: 224, distance: 75.2
click at [397, 173] on div "I'm sorry to read you had issues with your order. Can you please provide me wit…" at bounding box center [670, 249] width 114 height 85
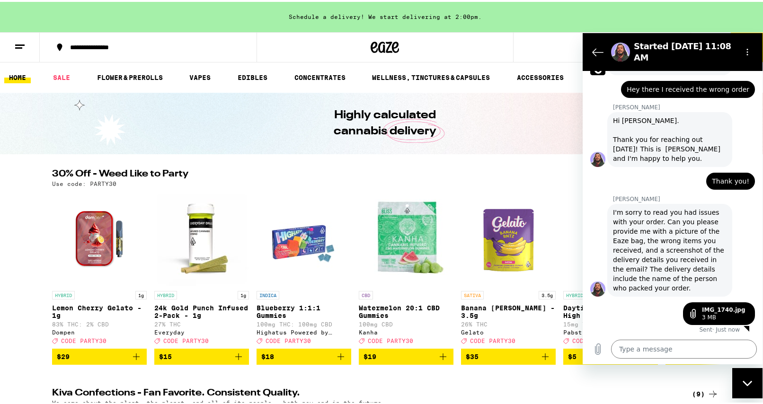
click at [397, 173] on div "I'm sorry to read you had issues with your order. Can you please provide me wit…" at bounding box center [670, 249] width 114 height 85
drag, startPoint x: 660, startPoint y: 193, endPoint x: 660, endPoint y: 228, distance: 35.0
click at [397, 173] on div "11:08 AM Flora Eaze AI Agent Flora Eaze AI Agent says: Hi there. How can I help…" at bounding box center [672, 201] width 180 height 263
click at [397, 173] on div "I'm sorry to read you had issues with your order. Can you please provide me wit…" at bounding box center [670, 249] width 114 height 85
drag, startPoint x: 678, startPoint y: 289, endPoint x: 659, endPoint y: 280, distance: 21.2
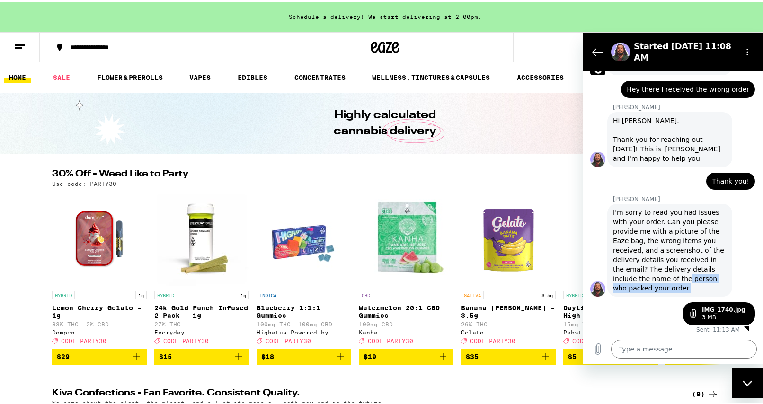
click at [397, 173] on div "I'm sorry to read you had issues with your order. Can you please provide me wit…" at bounding box center [670, 249] width 114 height 85
drag, startPoint x: 659, startPoint y: 280, endPoint x: 641, endPoint y: 276, distance: 19.2
click at [397, 173] on div "I'm sorry to read you had issues with your order. Can you please provide me wit…" at bounding box center [670, 249] width 114 height 85
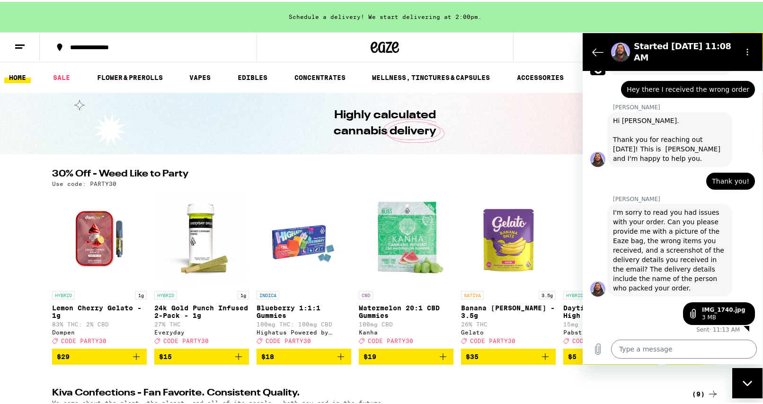
click at [397, 173] on div "[PERSON_NAME] says: I'm sorry to read you had issues with your order. Can you p…" at bounding box center [669, 249] width 125 height 93
click at [397, 173] on div "I'm sorry to read you had issues with your order. Can you please provide me wit…" at bounding box center [670, 249] width 114 height 85
drag, startPoint x: 676, startPoint y: 290, endPoint x: 628, endPoint y: 261, distance: 56.7
click at [397, 173] on div "I'm sorry to read you had issues with your order. Can you please provide me wit…" at bounding box center [670, 249] width 114 height 85
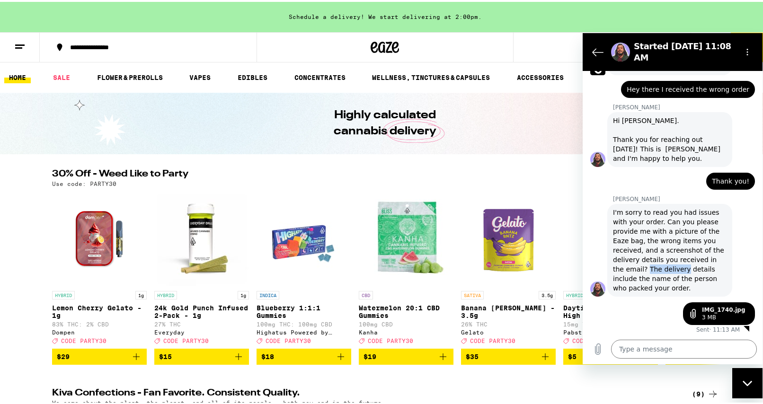
drag, startPoint x: 637, startPoint y: 267, endPoint x: 658, endPoint y: 272, distance: 21.2
click at [397, 173] on div "I'm sorry to read you had issues with your order. Can you please provide me wit…" at bounding box center [670, 249] width 114 height 85
drag, startPoint x: 669, startPoint y: 287, endPoint x: 638, endPoint y: 283, distance: 31.9
click at [397, 173] on div "I'm sorry to read you had issues with your order. Can you please provide me wit…" at bounding box center [670, 249] width 114 height 85
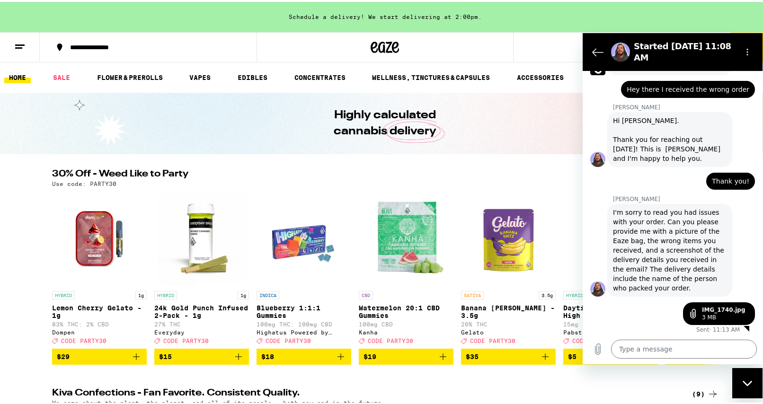
click at [397, 173] on div "I'm sorry to read you had issues with your order. Can you please provide me wit…" at bounding box center [670, 249] width 114 height 85
drag, startPoint x: 633, startPoint y: 273, endPoint x: 670, endPoint y: 283, distance: 38.6
click at [397, 173] on div "I'm sorry to read you had issues with your order. Can you please provide me wit…" at bounding box center [670, 249] width 114 height 85
drag, startPoint x: 672, startPoint y: 283, endPoint x: 636, endPoint y: 261, distance: 41.6
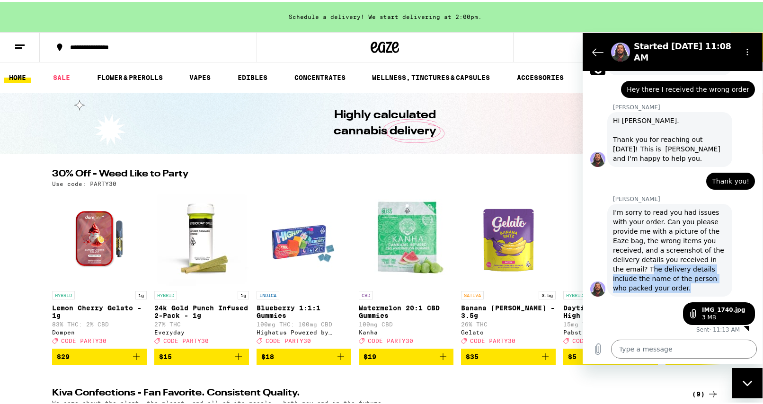
click at [397, 173] on div "I'm sorry to read you had issues with your order. Can you please provide me wit…" at bounding box center [670, 249] width 114 height 85
drag, startPoint x: 631, startPoint y: 266, endPoint x: 677, endPoint y: 284, distance: 49.7
click at [397, 173] on div "I'm sorry to read you had issues with your order. Can you please provide me wit…" at bounding box center [670, 249] width 114 height 85
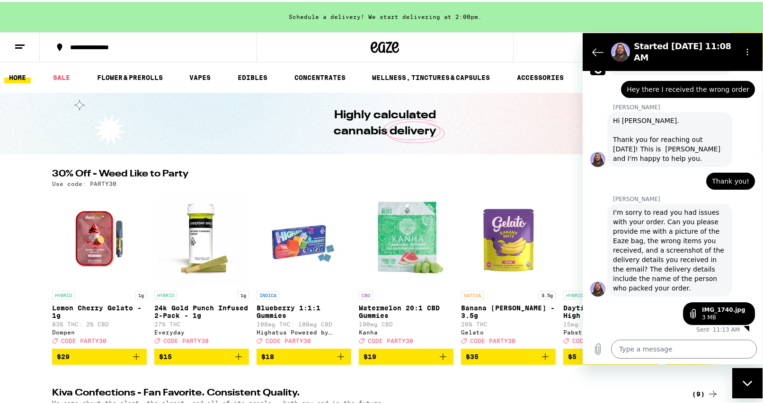
click at [397, 173] on div "3 MB" at bounding box center [724, 317] width 44 height 8
click at [397, 173] on link "IMG_1740.jpg" at bounding box center [724, 310] width 44 height 8
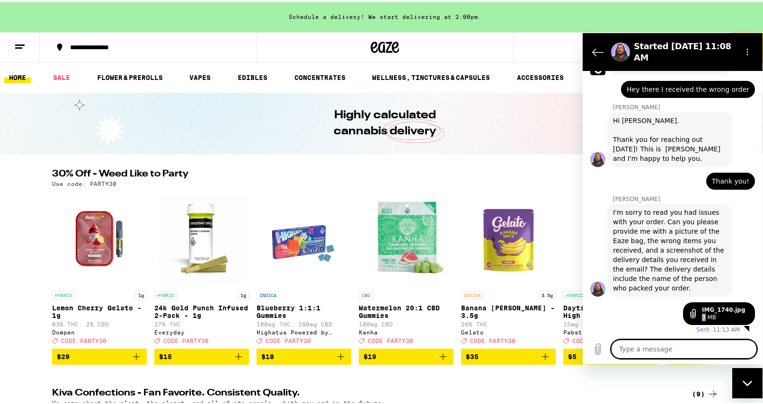
click at [397, 173] on textarea at bounding box center [684, 348] width 146 height 19
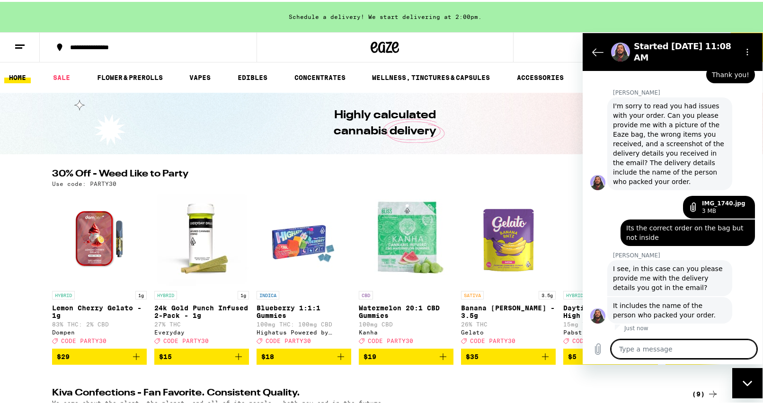
scroll to position [534, 0]
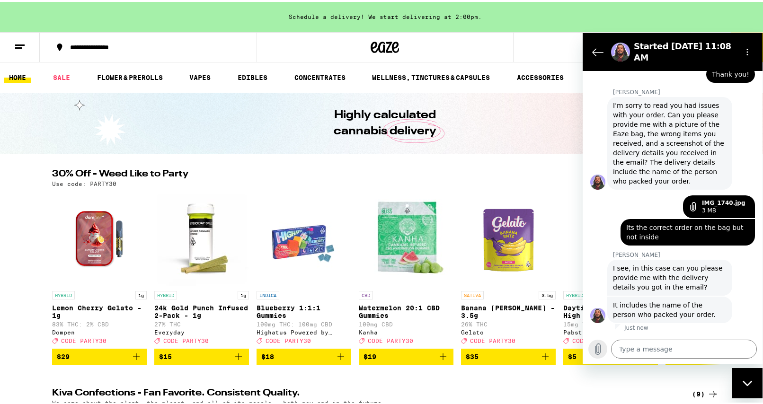
click at [397, 173] on icon "Upload file" at bounding box center [597, 348] width 11 height 11
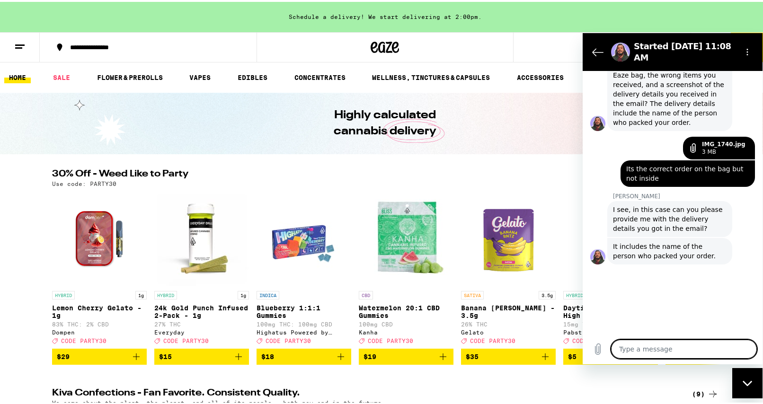
scroll to position [561, 0]
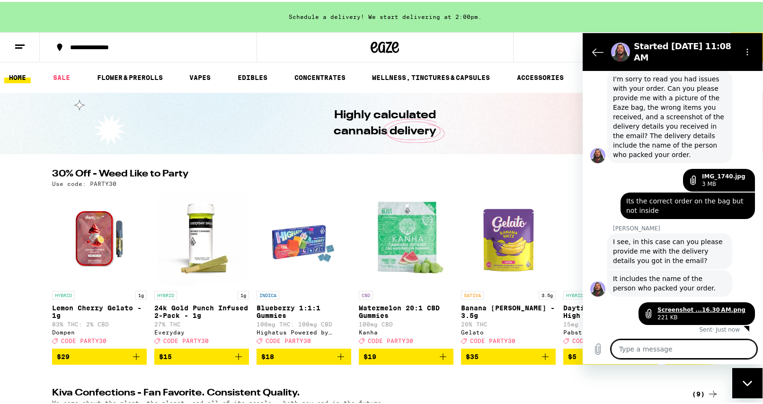
click at [397, 173] on link "Screenshot ...16.30 AM.png" at bounding box center [701, 310] width 88 height 8
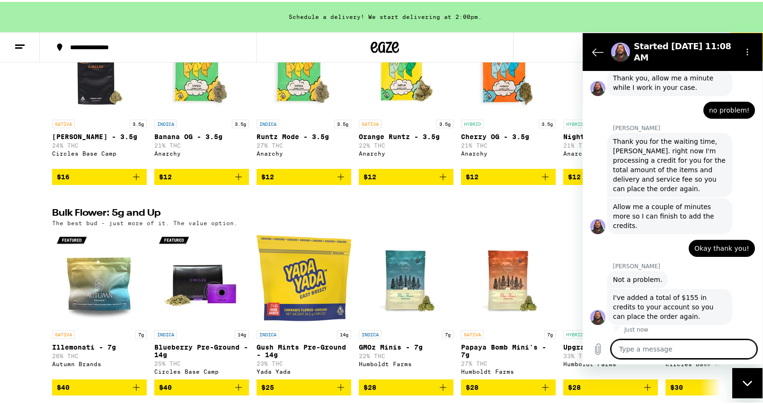
scroll to position [832, 0]
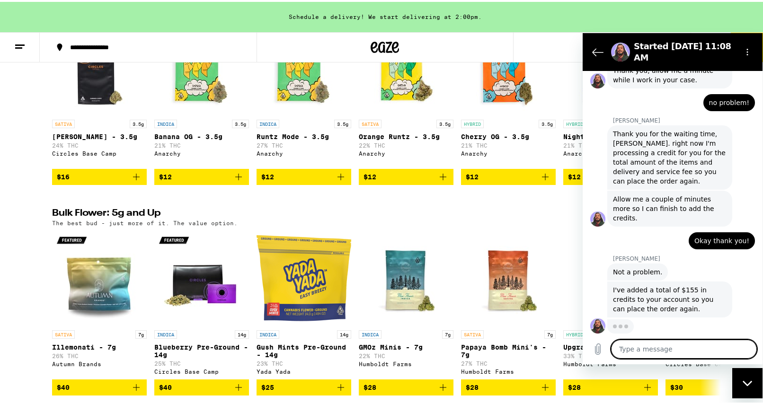
click at [397, 173] on textarea at bounding box center [684, 348] width 146 height 19
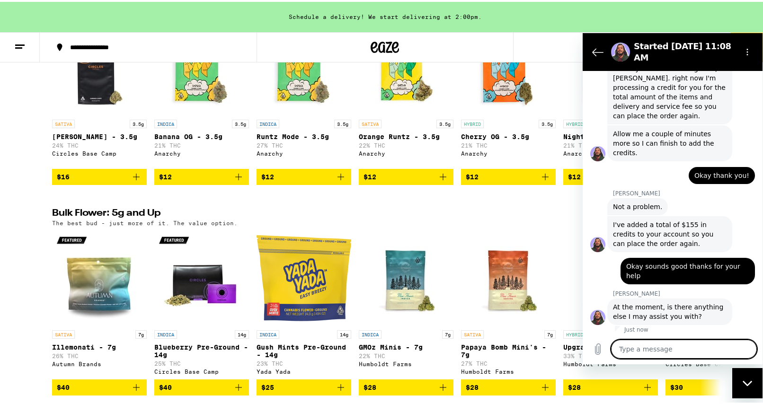
scroll to position [905, 0]
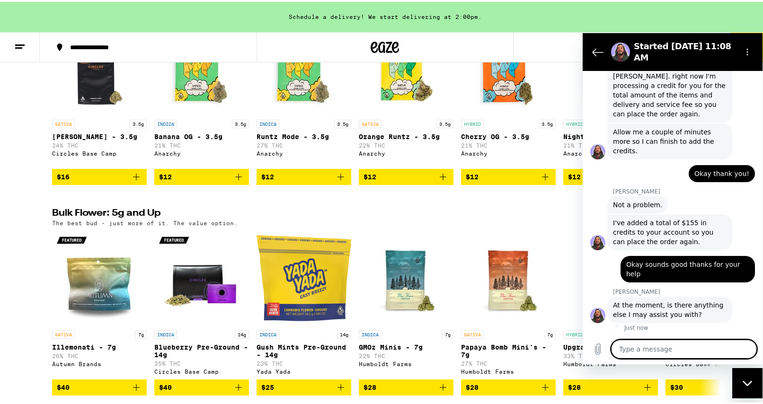
click at [397, 173] on textarea at bounding box center [684, 348] width 146 height 19
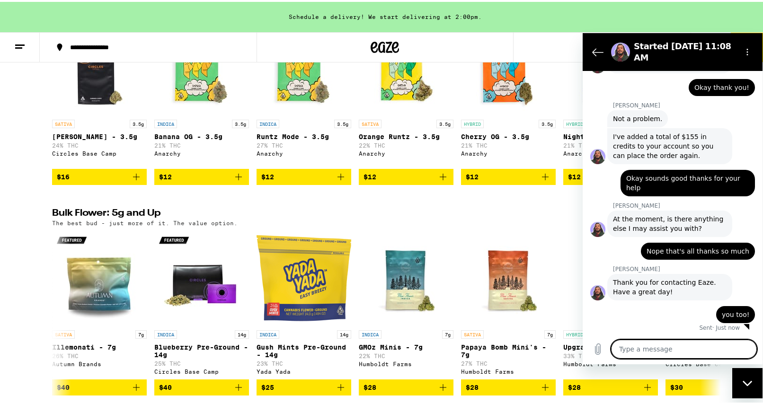
scroll to position [649, 0]
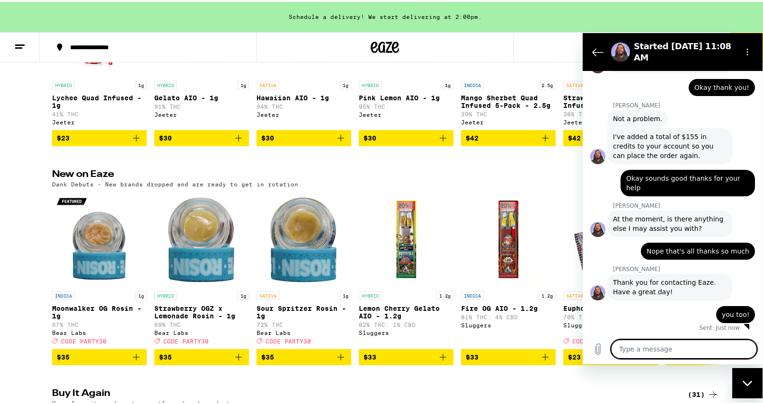
click at [395, 39] on icon at bounding box center [384, 45] width 28 height 17
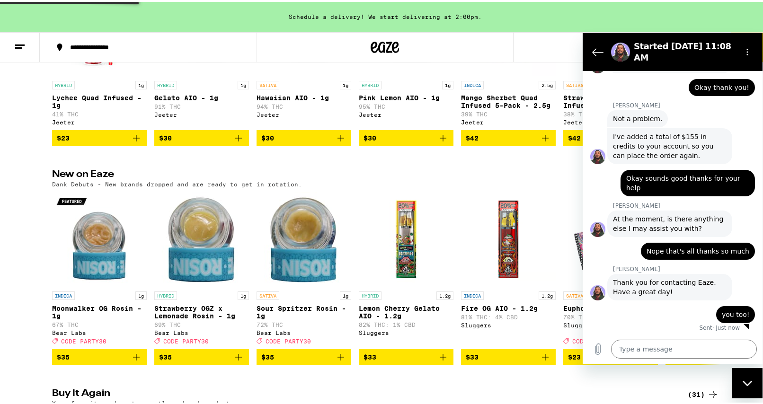
scroll to position [0, 0]
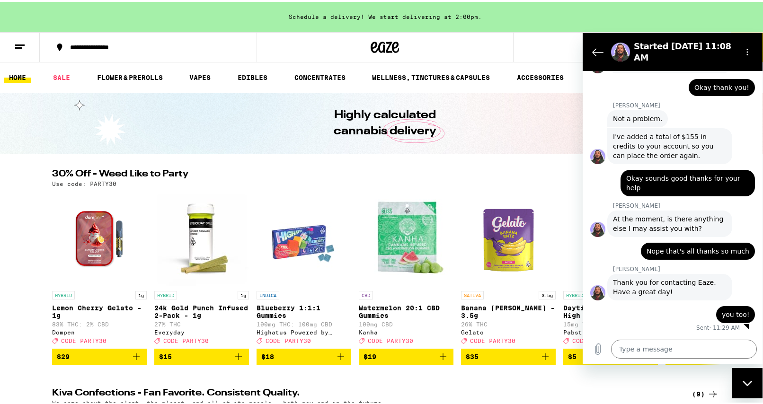
click at [397, 28] on div "Schedule a delivery! We start delivering at 2:00pm." at bounding box center [385, 15] width 770 height 30
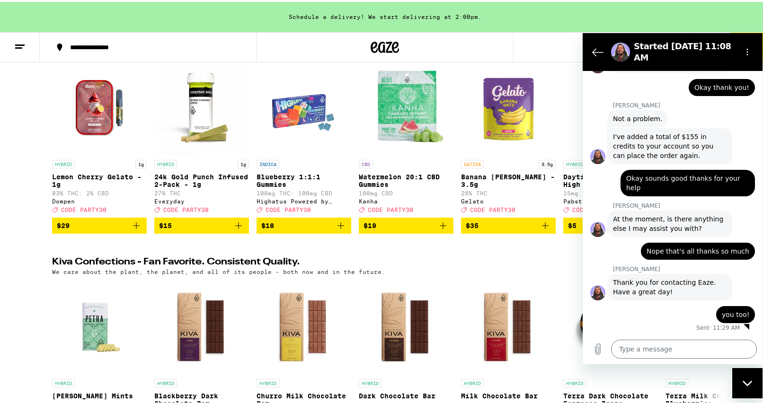
scroll to position [125, 0]
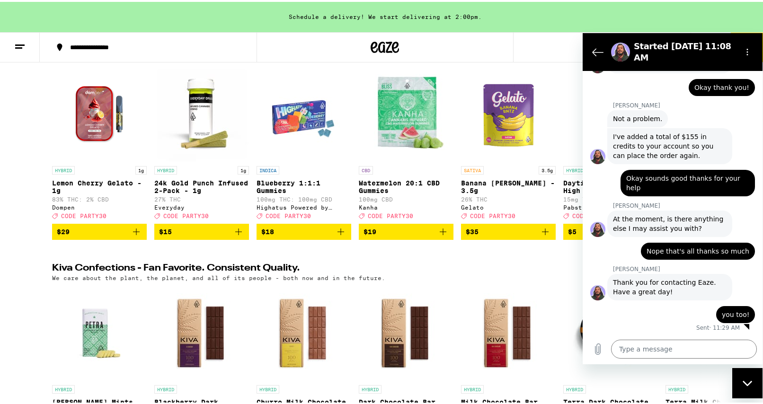
click at [17, 43] on line at bounding box center [19, 43] width 9 height 0
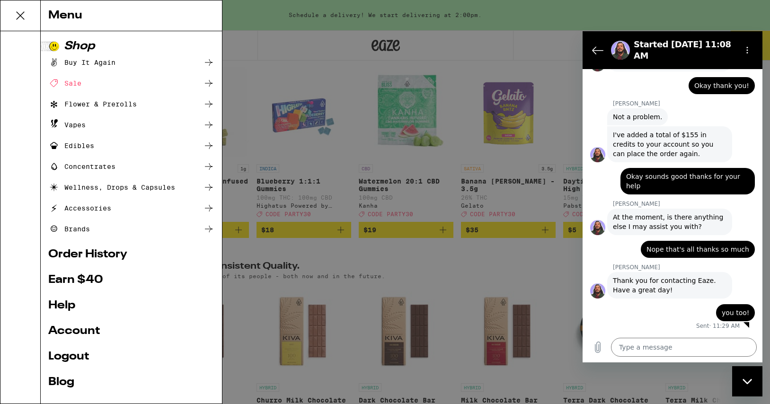
click at [82, 173] on link "Account" at bounding box center [131, 330] width 166 height 11
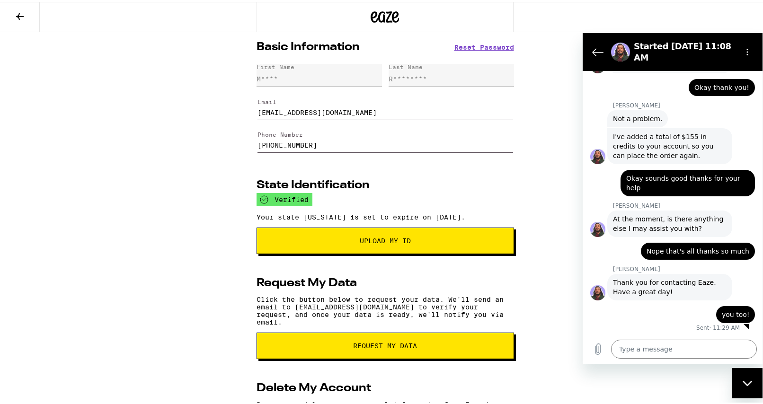
click at [16, 28] on button at bounding box center [20, 15] width 40 height 30
